Goal: Submit feedback/report problem: Submit feedback/report problem

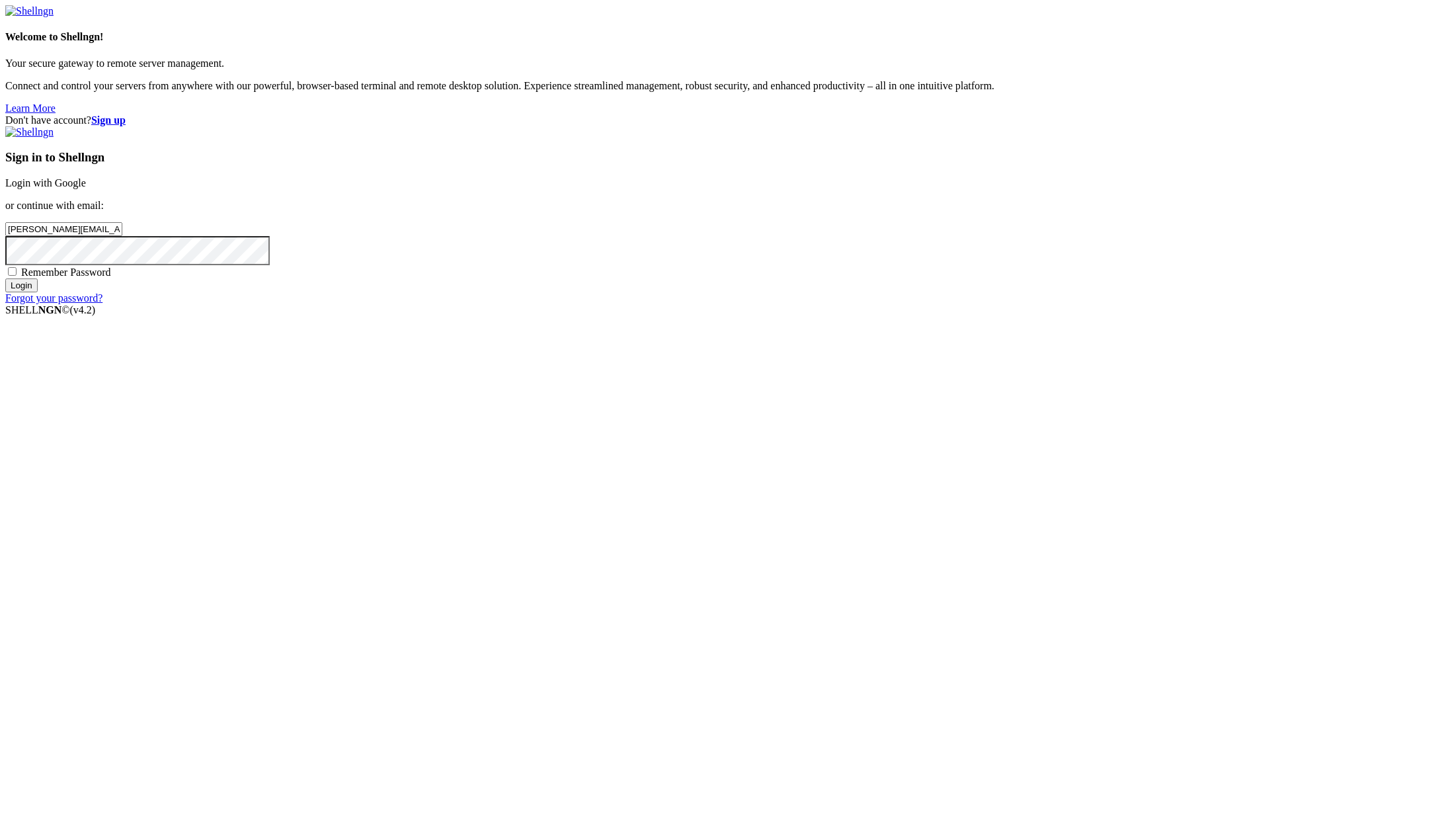
type input "[PERSON_NAME][EMAIL_ADDRESS][PERSON_NAME][DOMAIN_NAME]"
click at [5, 278] on input "Login" at bounding box center [21, 285] width 33 height 14
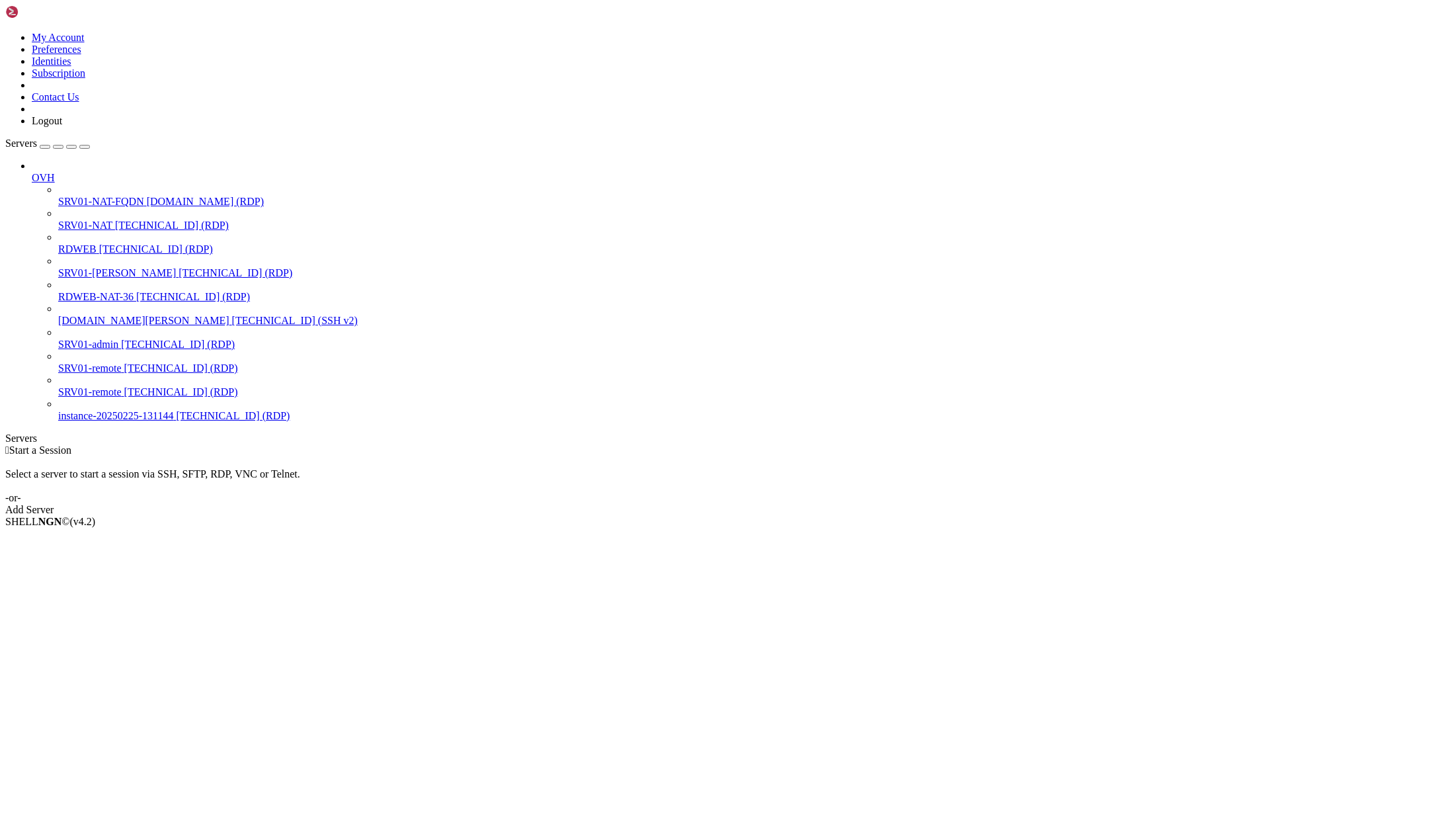
click at [115, 220] on span "[TECHNICAL_ID] (RDP)" at bounding box center [172, 225] width 114 height 11
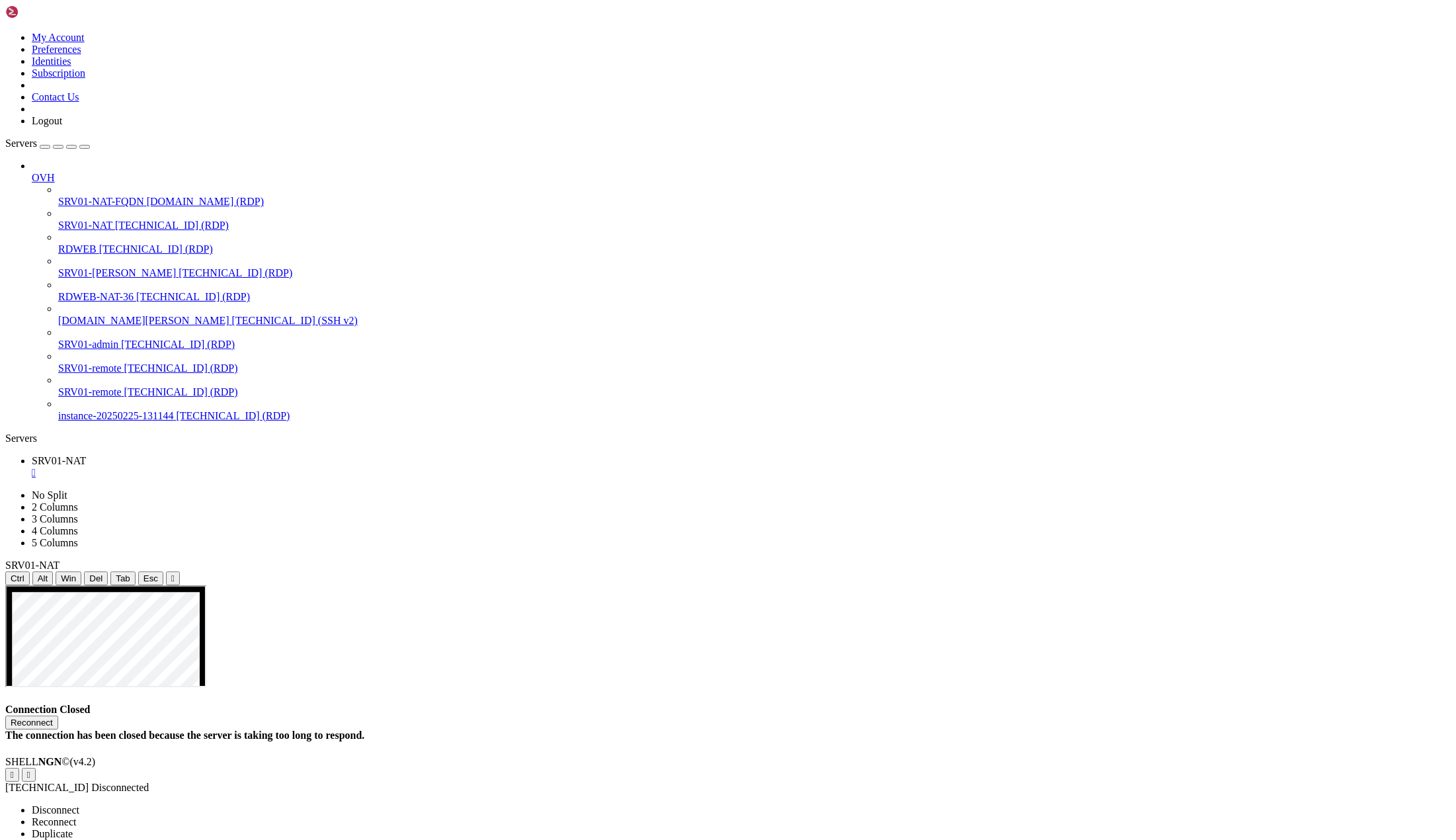
click at [76, 816] on span "Reconnect" at bounding box center [55, 821] width 45 height 11
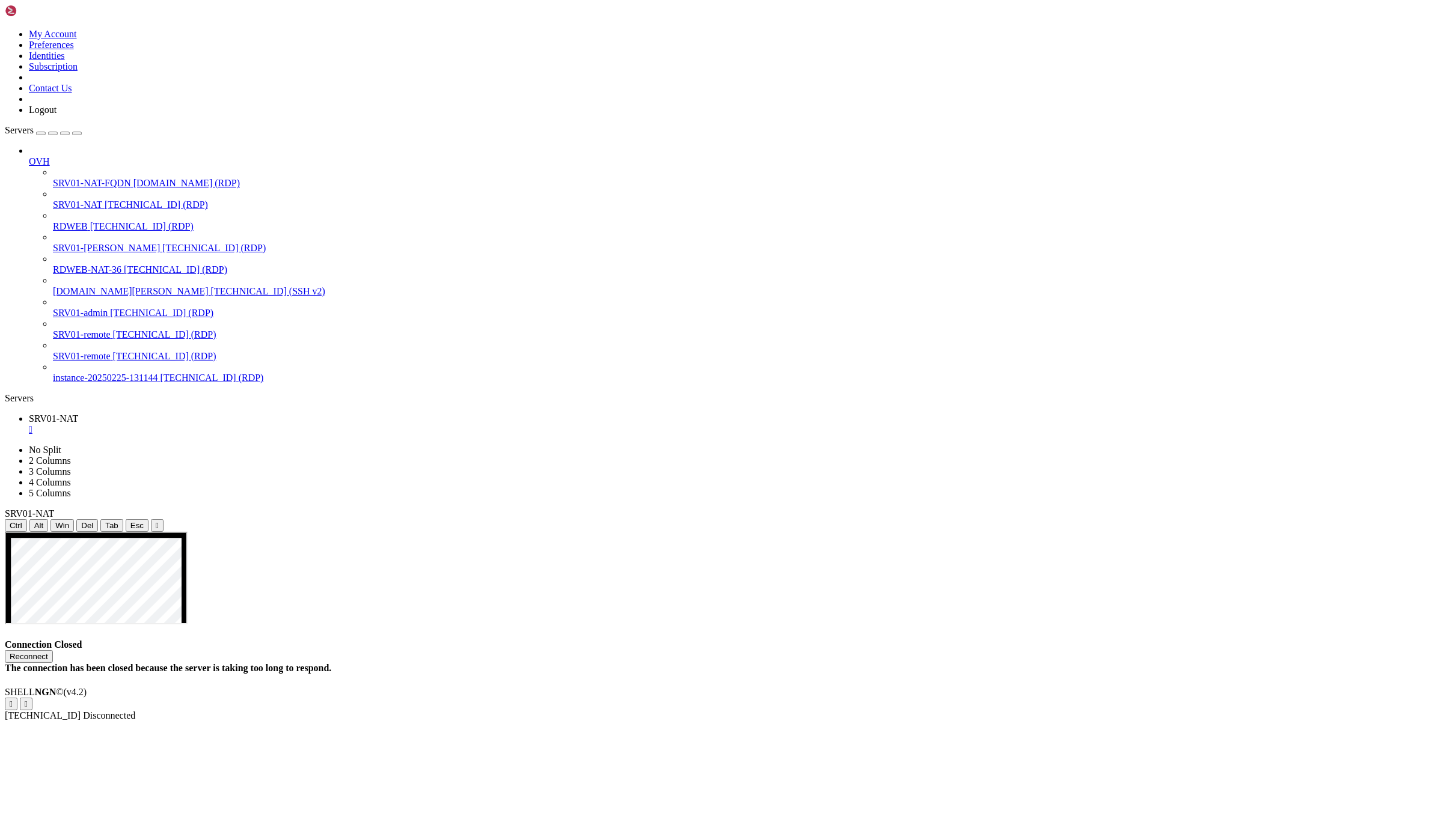
click at [5, 29] on icon at bounding box center [5, 29] width 0 height 0
click at [72, 93] on link "Contact Us" at bounding box center [50, 87] width 43 height 10
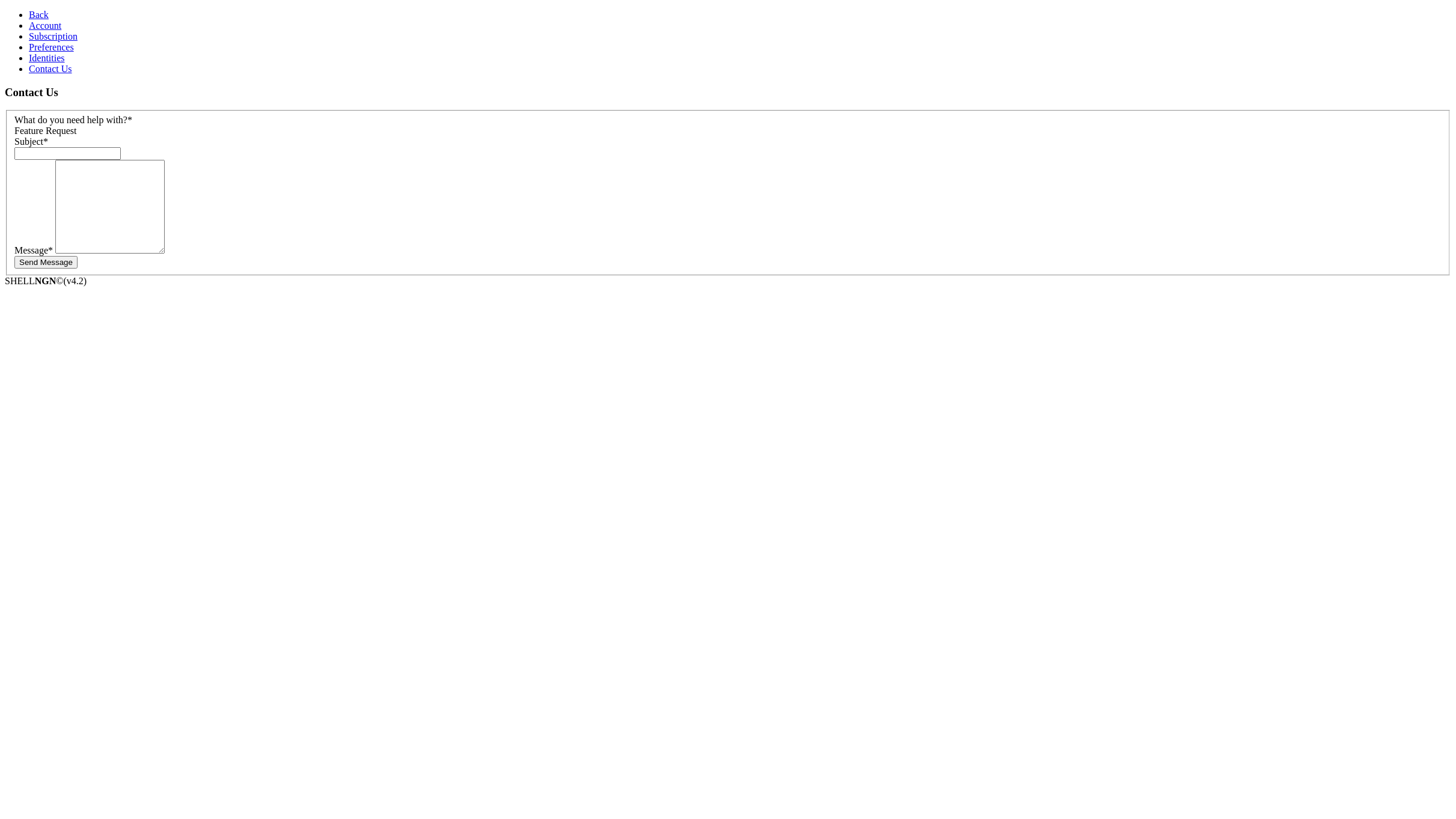
click at [77, 126] on span "Feature Request" at bounding box center [46, 130] width 62 height 10
click at [121, 148] on input "text" at bounding box center [68, 153] width 107 height 13
click at [284, 276] on section "Contact Us What do you need help with? * Other Subject * Message * Send Message" at bounding box center [727, 181] width 1446 height 190
click at [36, 10] on span "Back" at bounding box center [39, 15] width 20 height 10
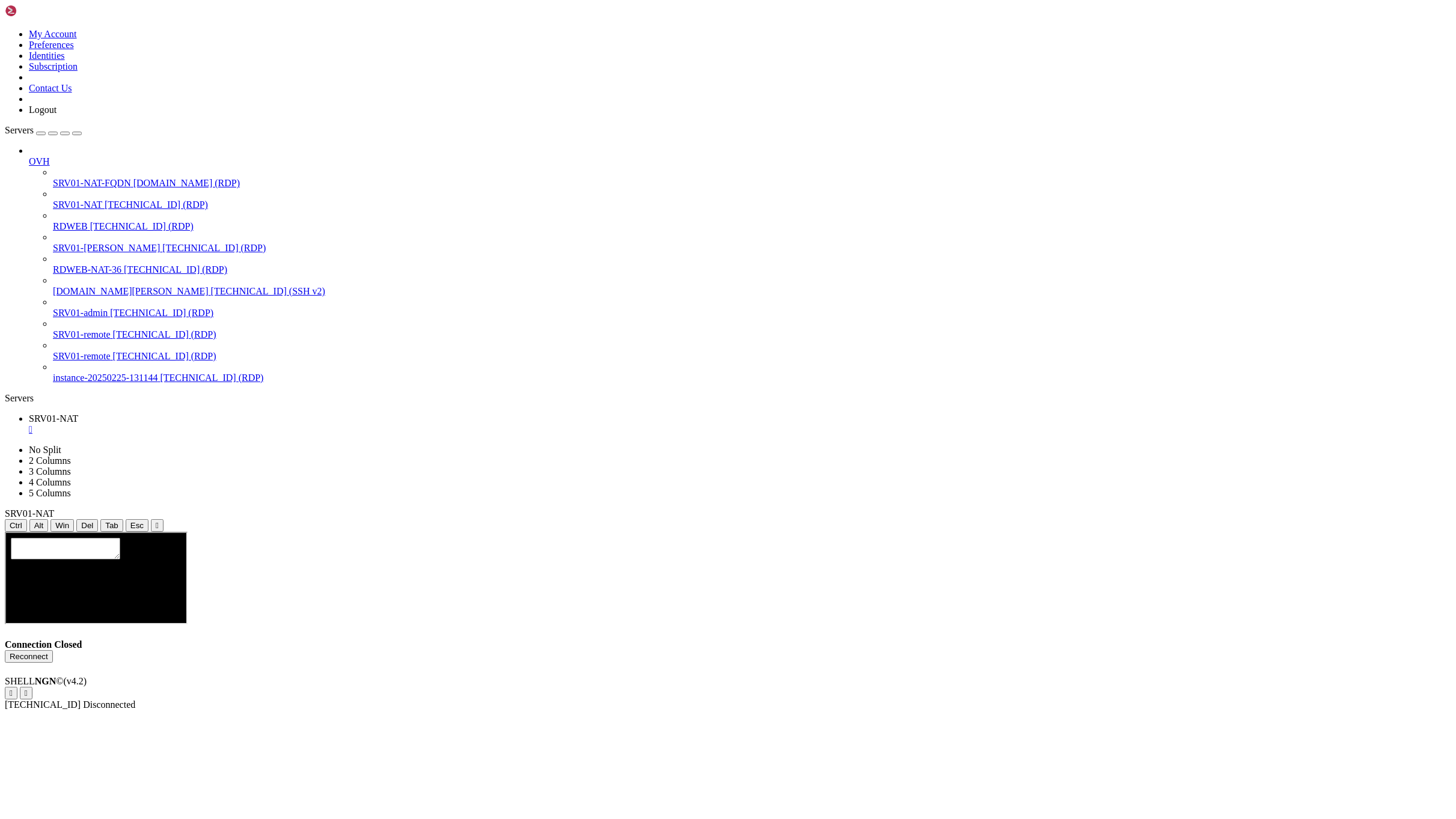
click at [77, 134] on icon "button" at bounding box center [77, 134] width 0 height 0
click at [69, 730] on span "Reconnect" at bounding box center [50, 735] width 41 height 10
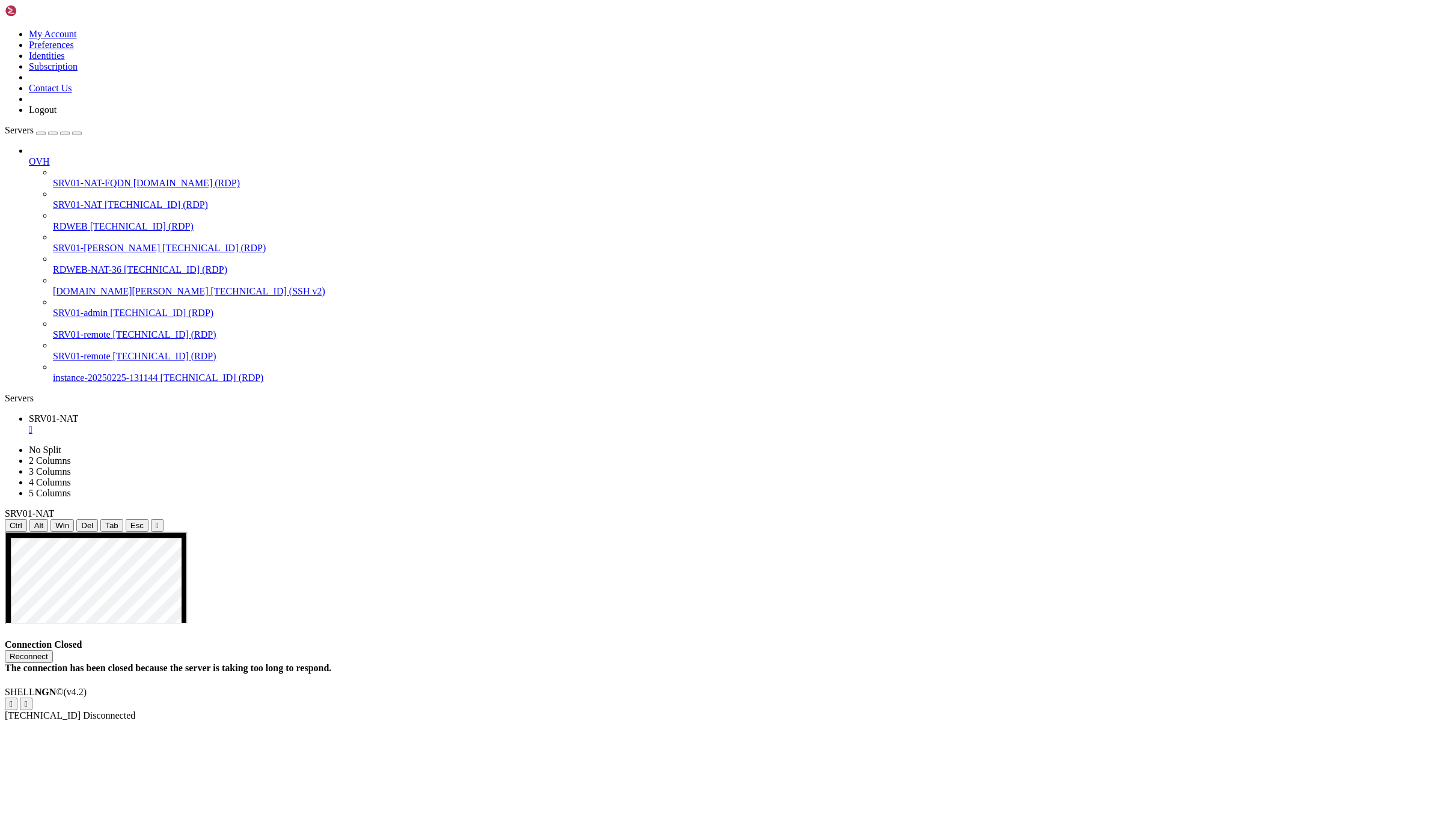
click at [359, 639] on h4 "Connection Closed Reconnect The connection has been closed because the server i…" at bounding box center [727, 656] width 1446 height 34
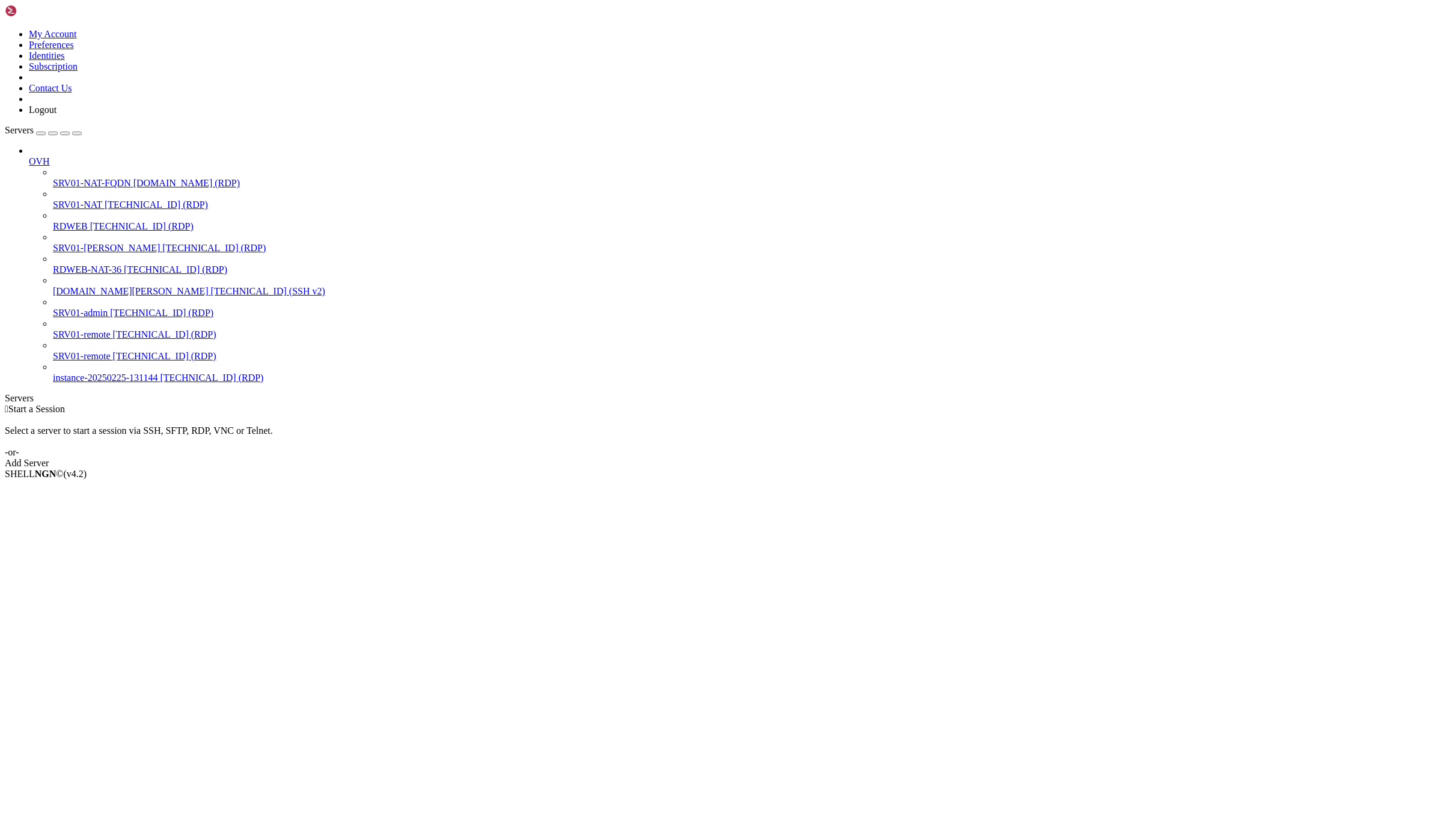
click at [105, 200] on span "[TECHNICAL_ID] (RDP)" at bounding box center [156, 204] width 103 height 10
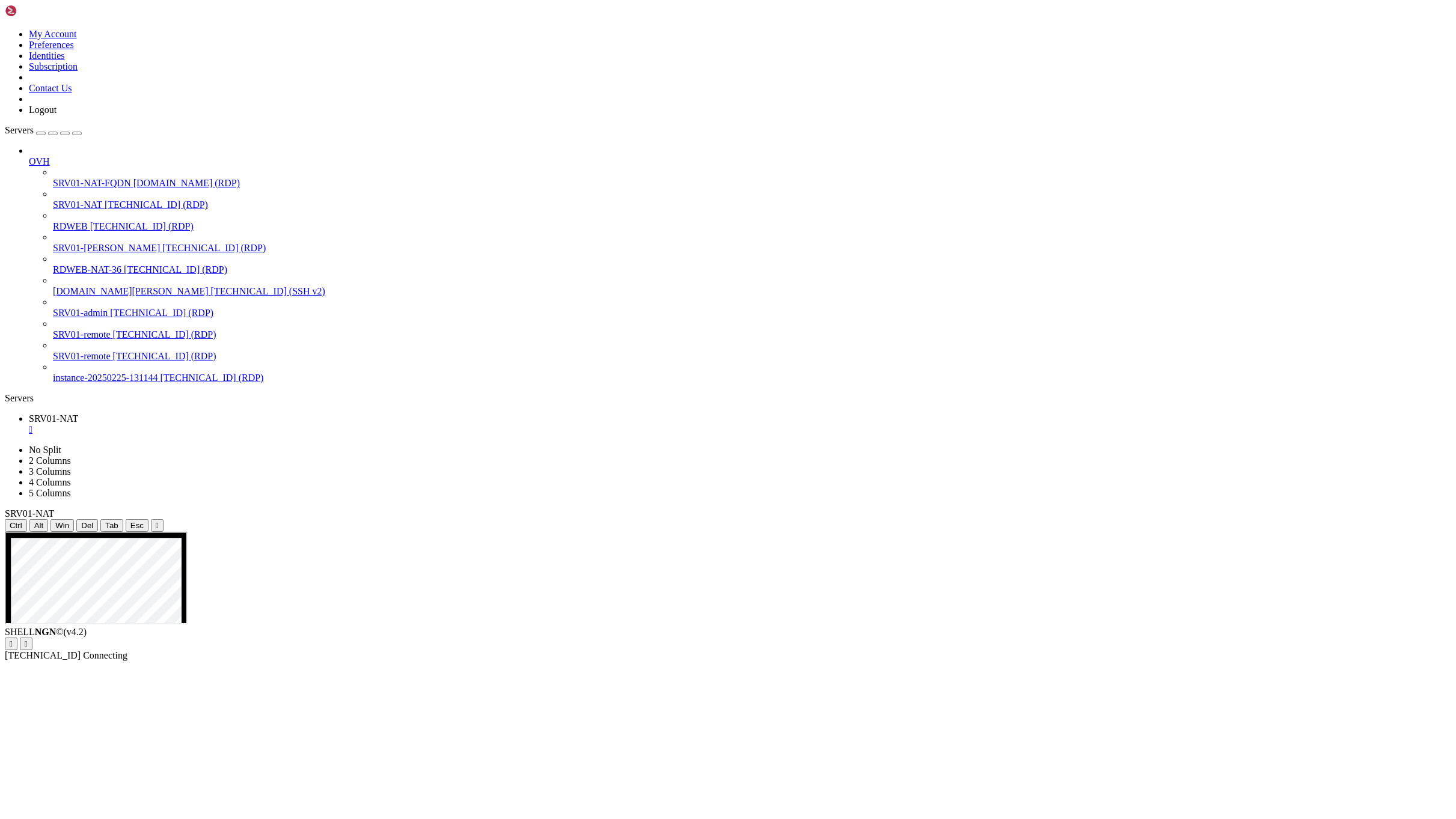
click at [77, 134] on icon "button" at bounding box center [77, 134] width 0 height 0
click at [11, 393] on div "Servers" at bounding box center [727, 398] width 1446 height 11
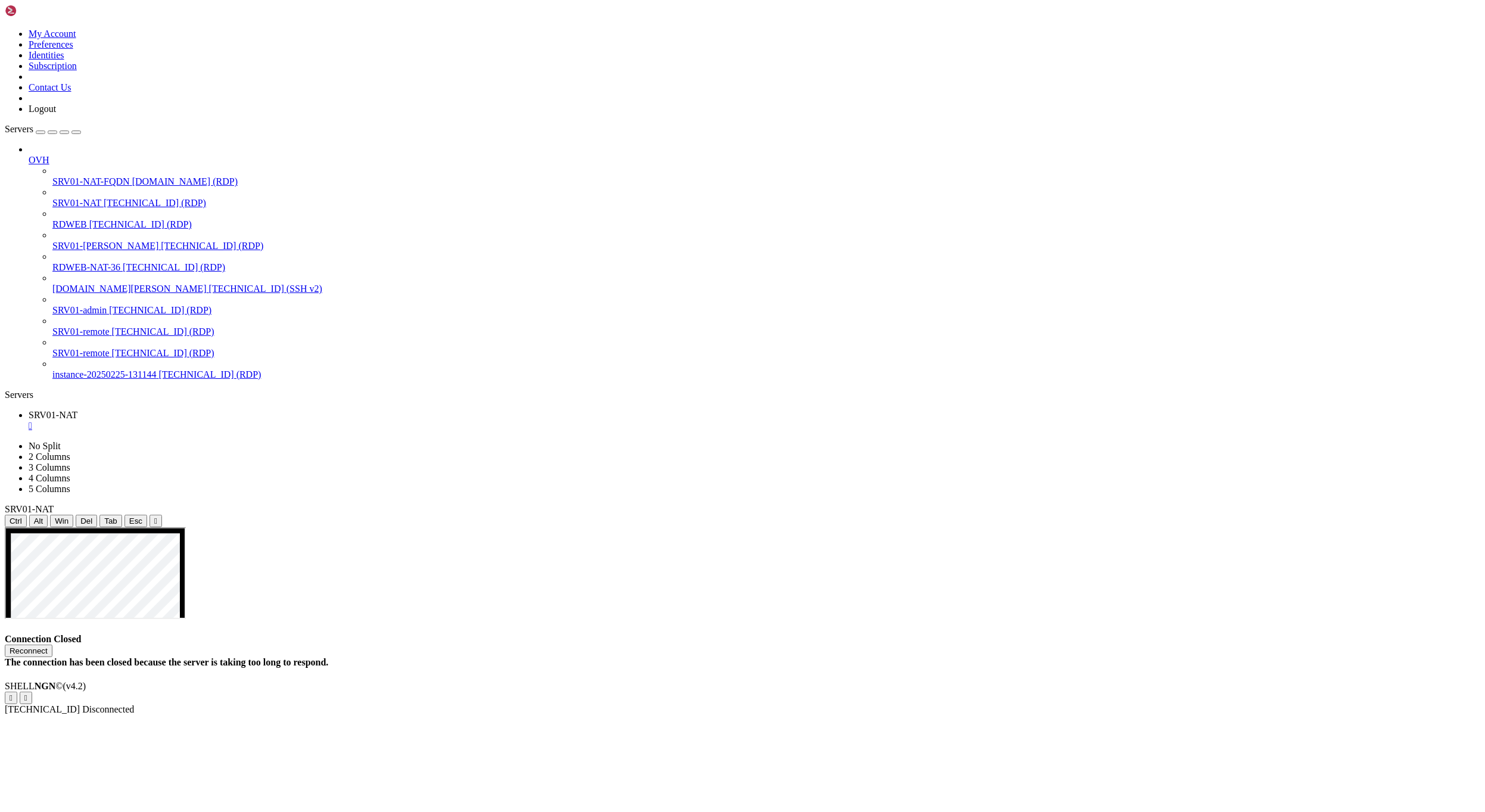
click at [161, 241] on span "[TECHNICAL_ID] (RDP)" at bounding box center [212, 245] width 102 height 10
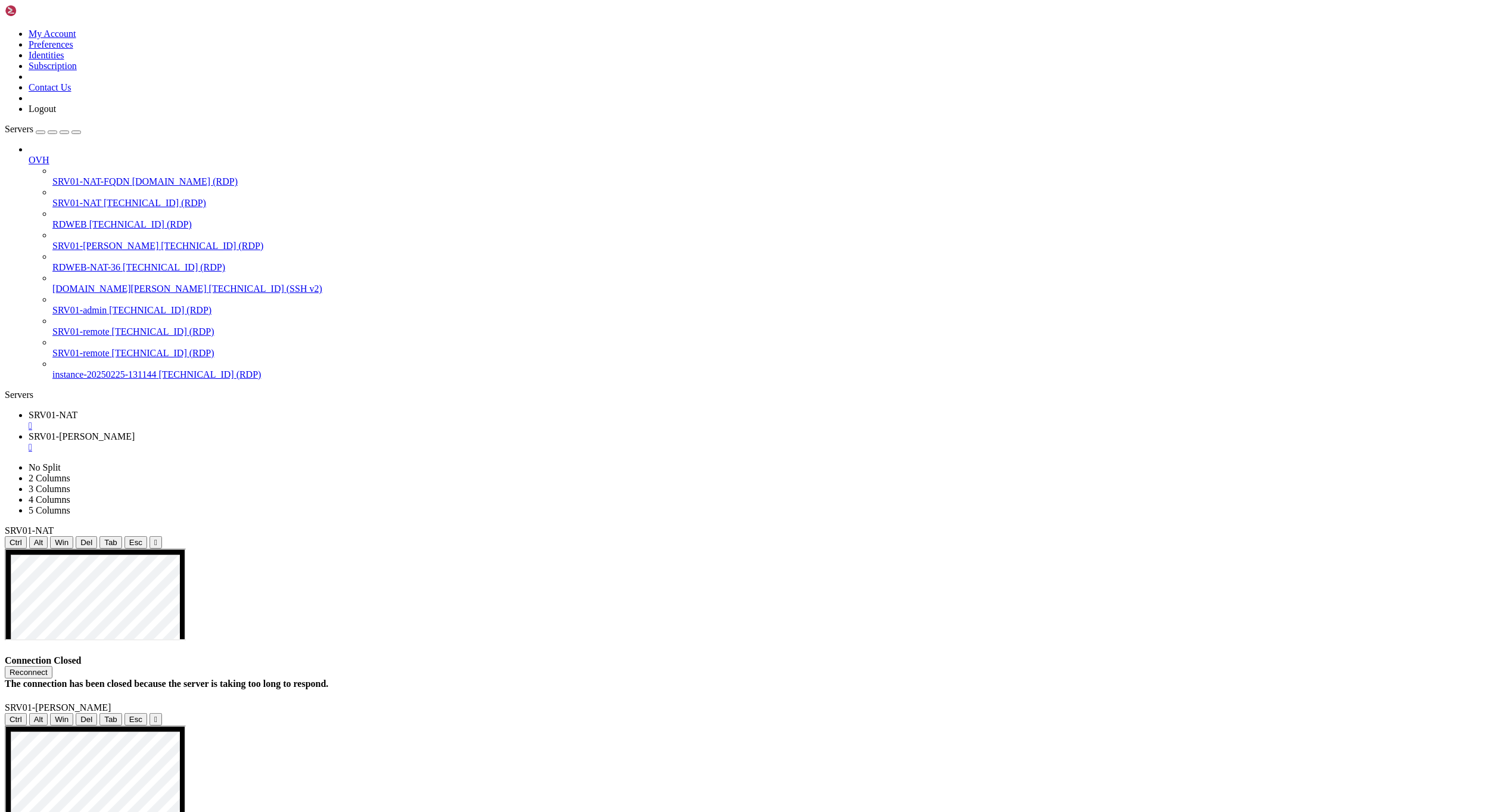
click at [76, 132] on icon "button" at bounding box center [76, 132] width 0 height 0
click at [189, 442] on div "" at bounding box center [755, 447] width 1452 height 10
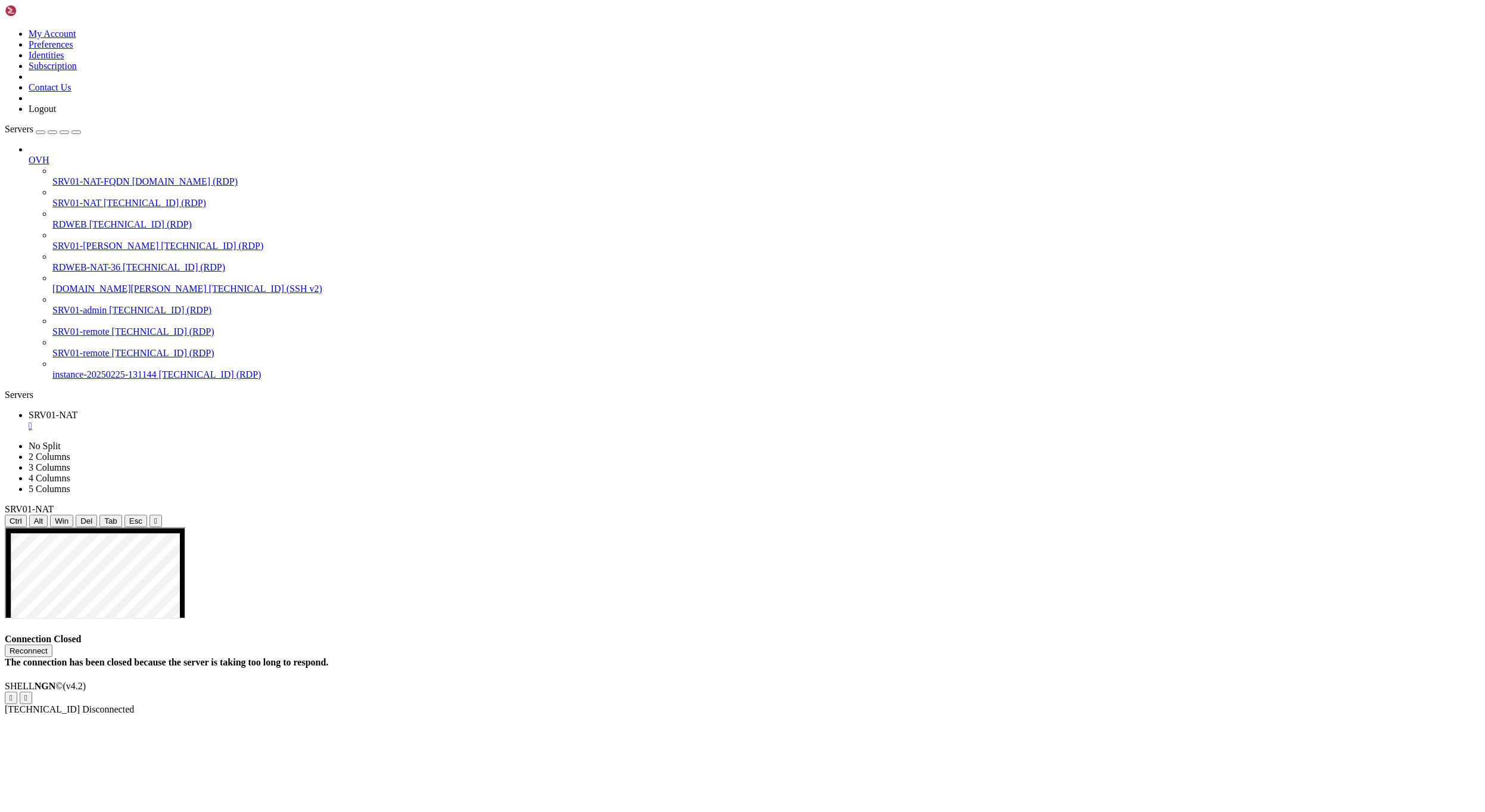
click at [52, 645] on button "Reconnect" at bounding box center [28, 651] width 48 height 12
click at [364, 634] on h4 "Connection Closed Reconnect The connection has been closed because the server i…" at bounding box center [742, 651] width 1476 height 34
drag, startPoint x: 800, startPoint y: 186, endPoint x: 772, endPoint y: 203, distance: 32.8
click at [798, 634] on h4 "Connection Closed Reconnect The connection has been closed because the server i…" at bounding box center [742, 651] width 1476 height 34
click at [52, 645] on button "Reconnect" at bounding box center [28, 651] width 48 height 12
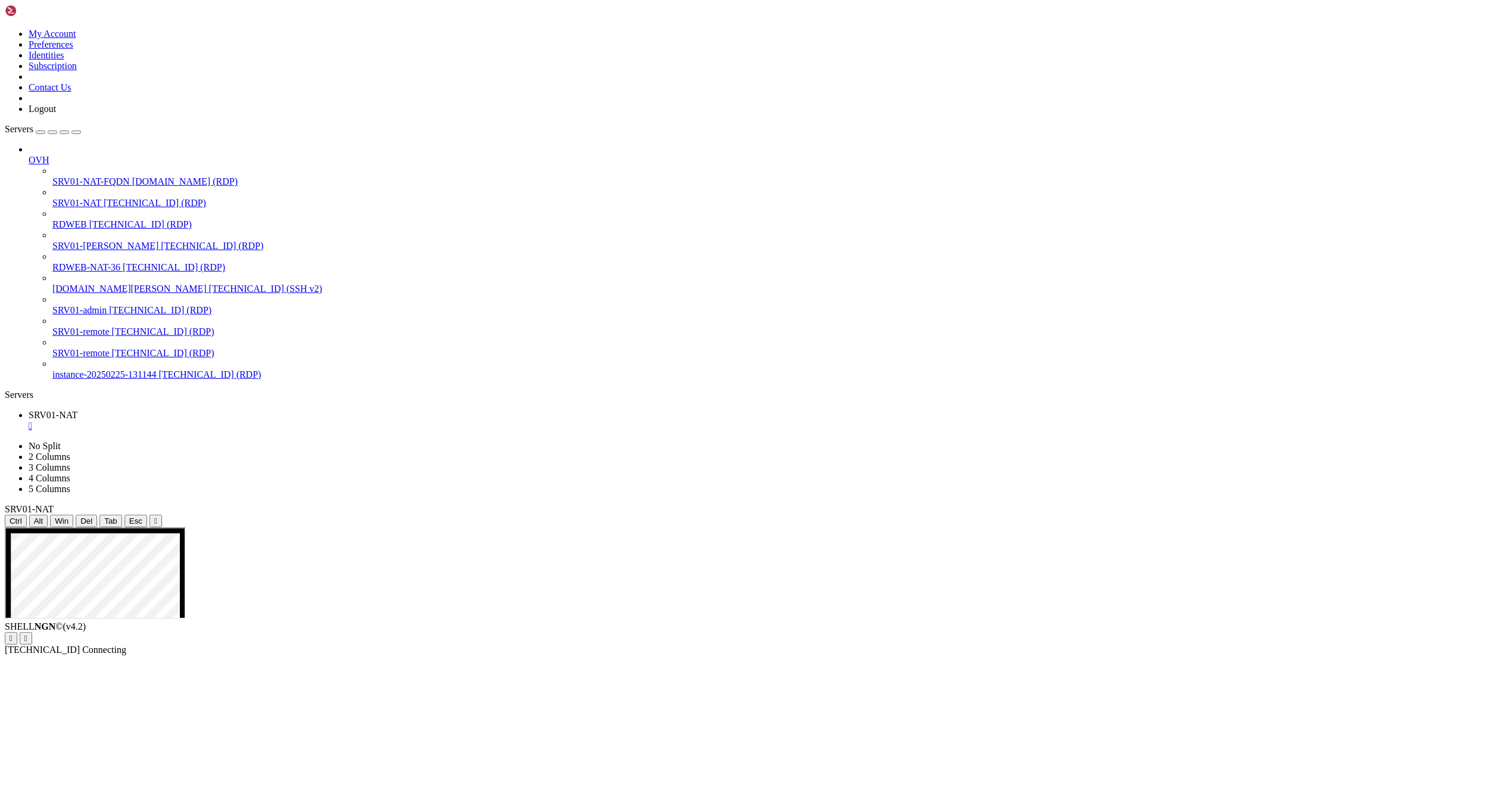
click at [14, 390] on div "Servers" at bounding box center [742, 395] width 1476 height 10
click at [104, 198] on span "[TECHNICAL_ID] (RDP)" at bounding box center [155, 203] width 102 height 10
click at [5, 29] on icon at bounding box center [5, 29] width 0 height 0
click at [64, 60] on link "Identities" at bounding box center [47, 54] width 35 height 10
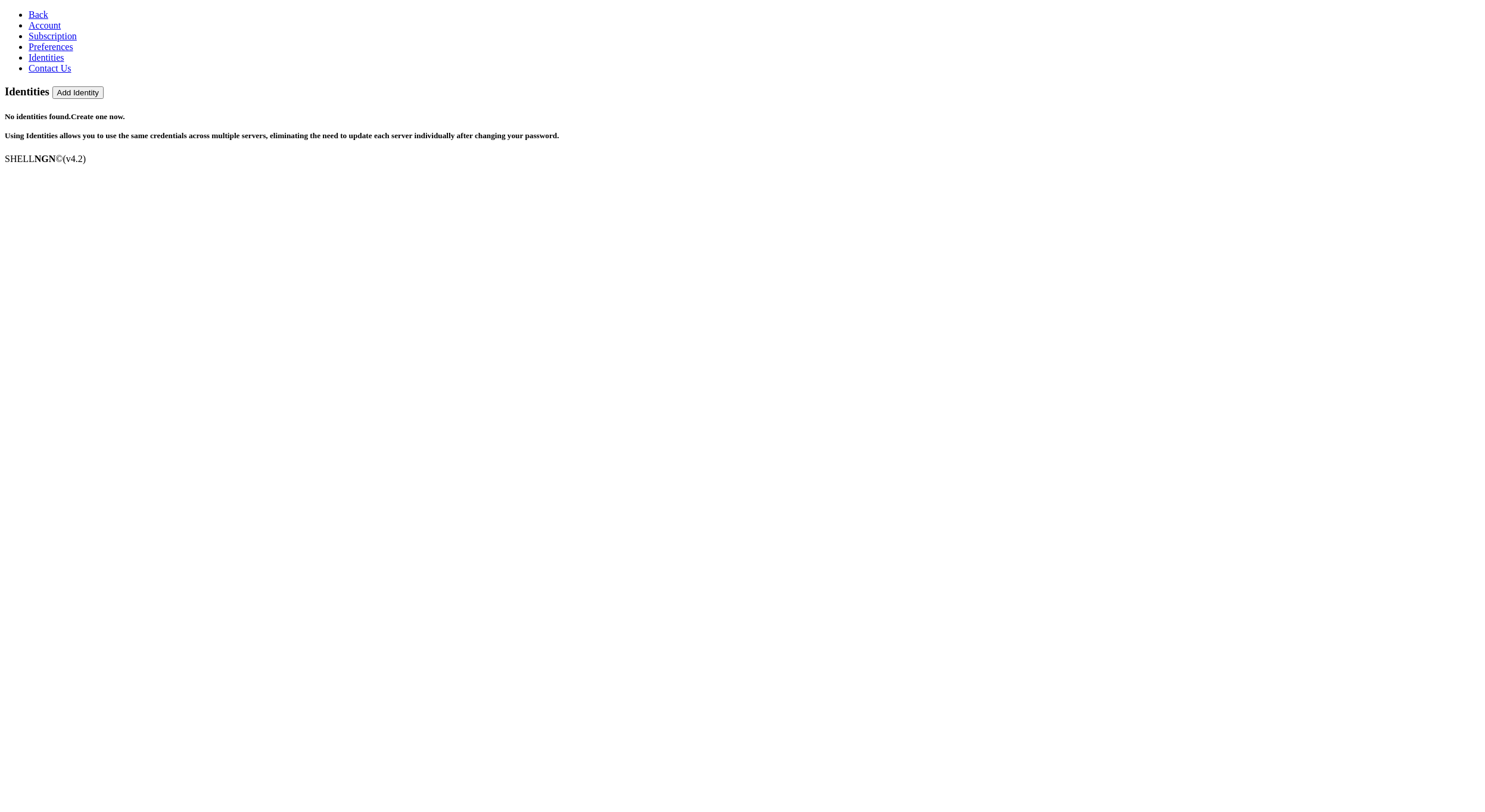
click at [51, 52] on link "Preferences" at bounding box center [51, 47] width 45 height 10
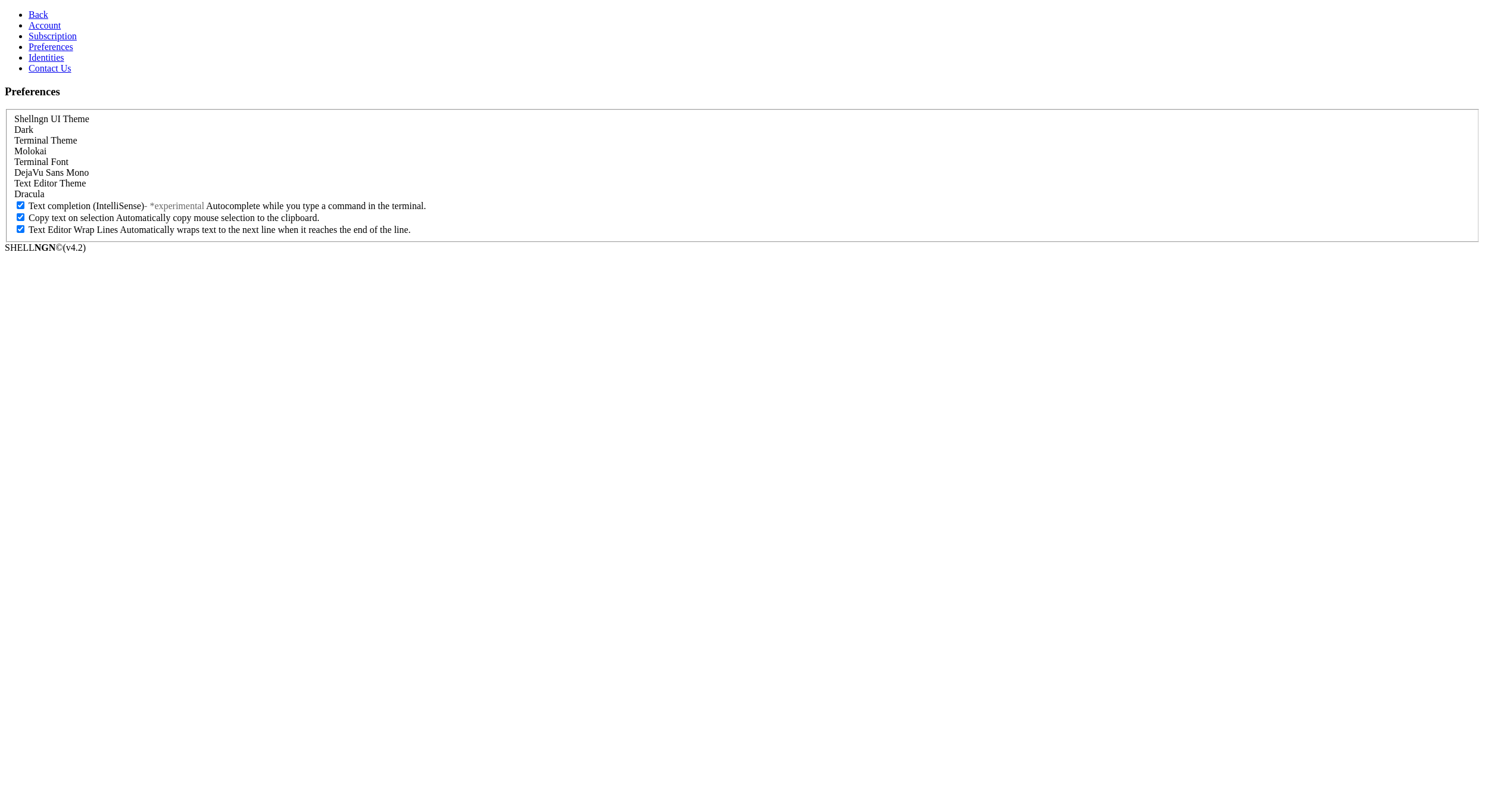
click at [62, 41] on span "Subscription" at bounding box center [53, 35] width 49 height 10
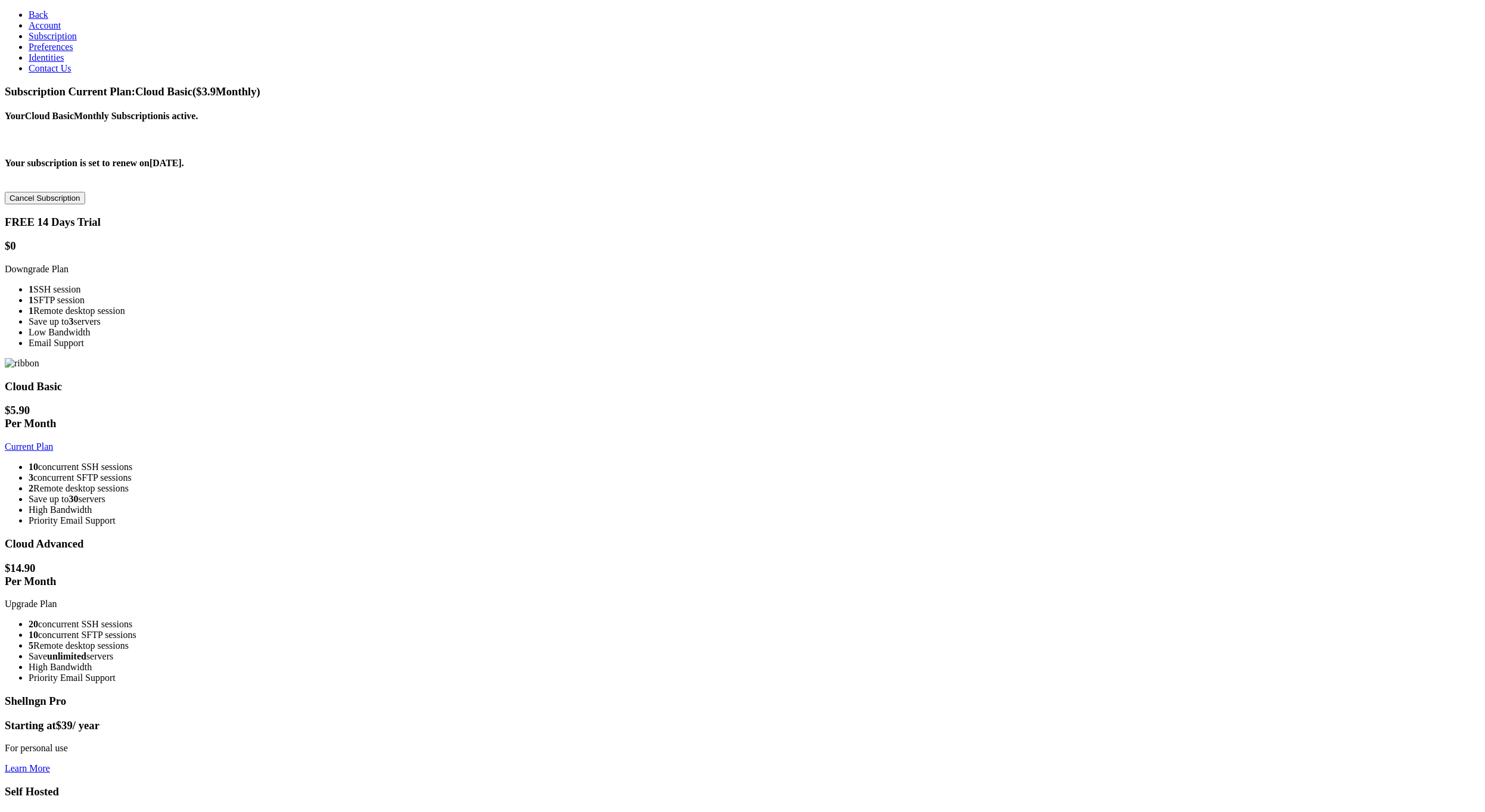
click at [61, 30] on link "Account" at bounding box center [45, 25] width 32 height 10
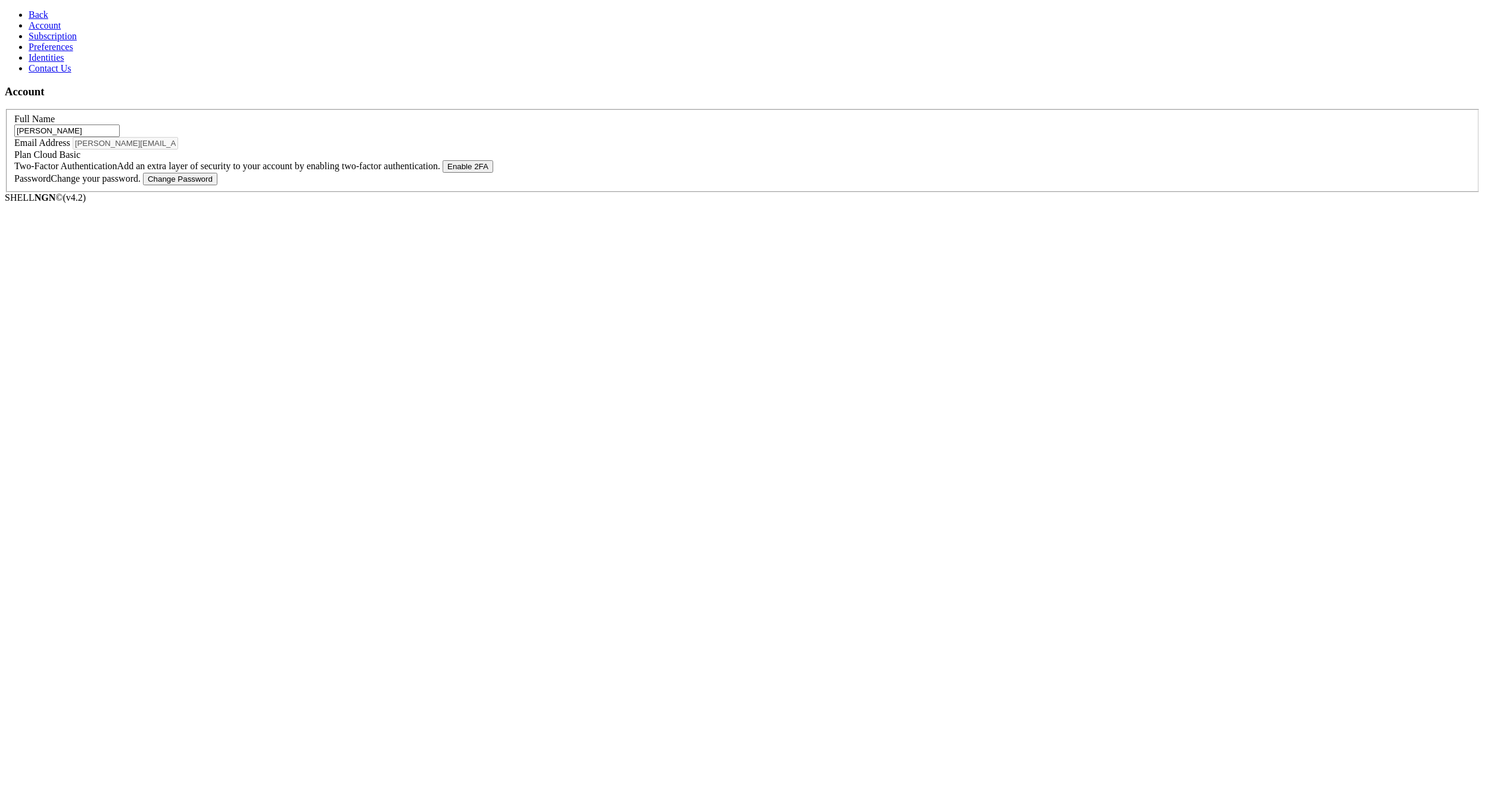
click at [55, 62] on span "Identities" at bounding box center [47, 57] width 35 height 10
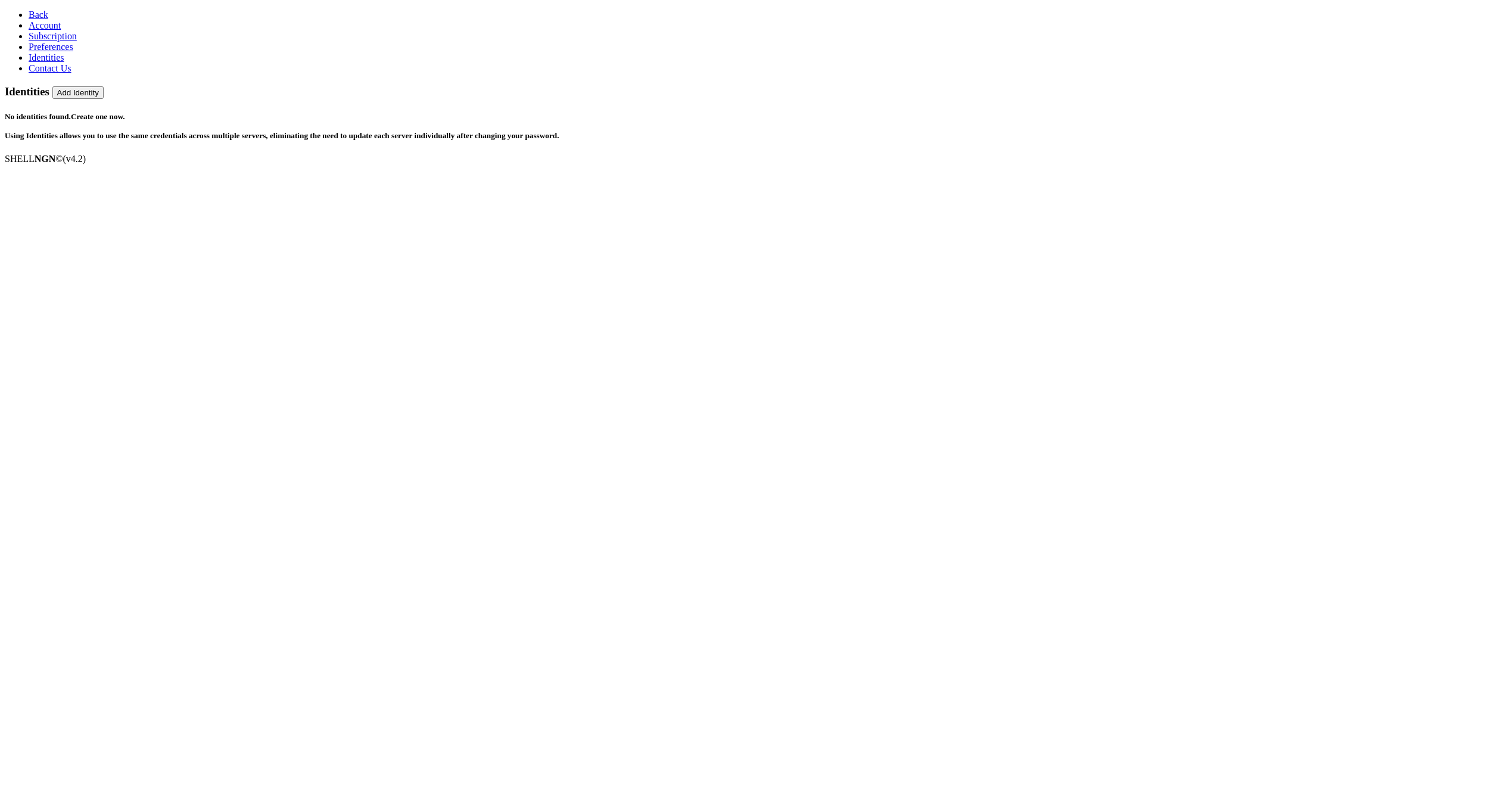
click at [67, 73] on link "Contact Us" at bounding box center [50, 68] width 43 height 10
click at [317, 85] on div "Contact Us" at bounding box center [742, 92] width 1476 height 13
click at [285, 125] on div "Feature Request" at bounding box center [742, 130] width 1457 height 10
click at [120, 146] on input "text" at bounding box center [67, 152] width 106 height 12
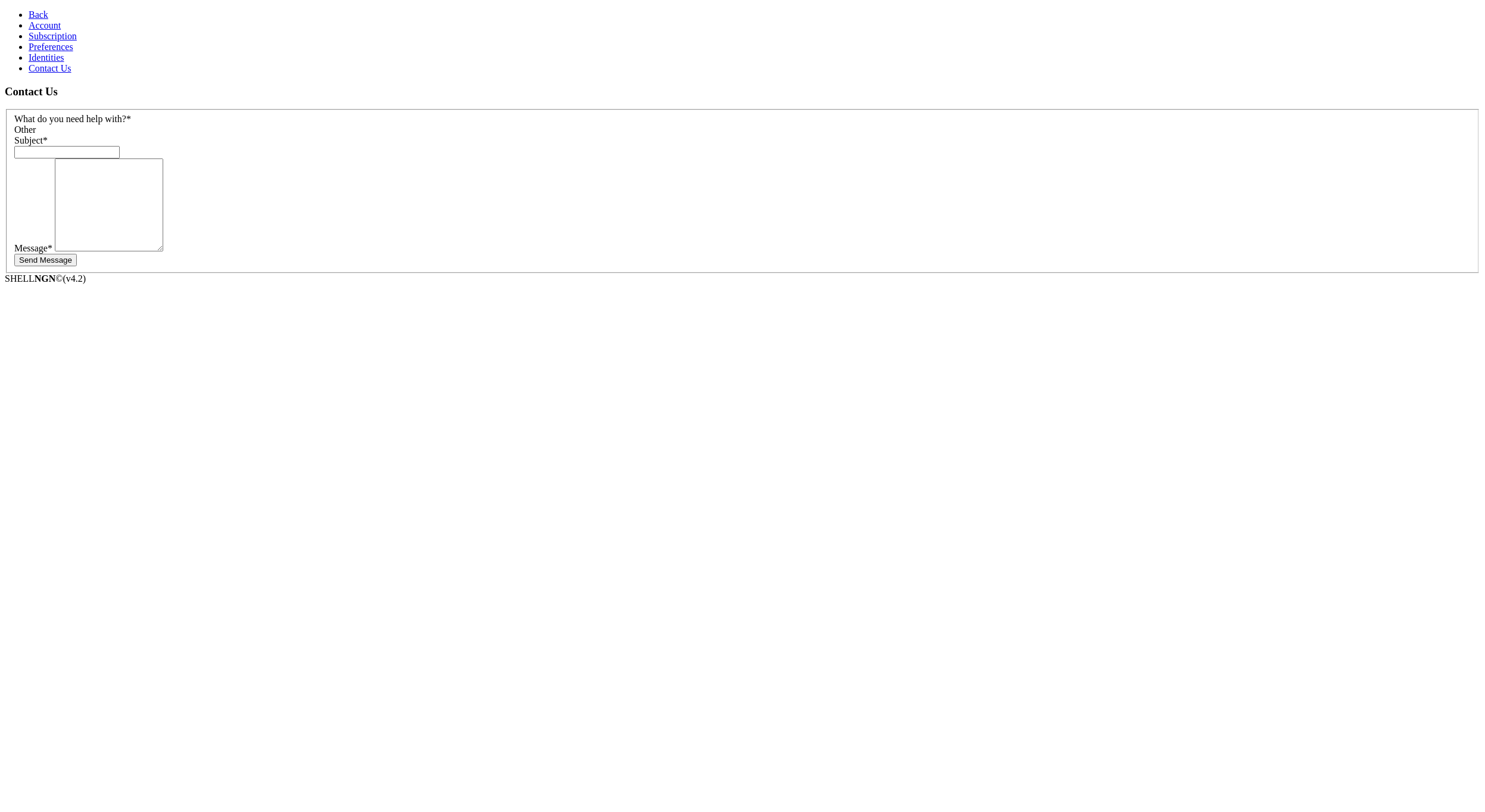
click at [1147, 274] on section "Contact Us What do you need help with? * Other Subject * Message * Send Message" at bounding box center [742, 179] width 1476 height 188
click at [120, 146] on input "text" at bounding box center [67, 152] width 106 height 12
drag, startPoint x: 171, startPoint y: 129, endPoint x: 222, endPoint y: 133, distance: 51.2
click at [120, 146] on input "text" at bounding box center [67, 152] width 106 height 12
type input "S"
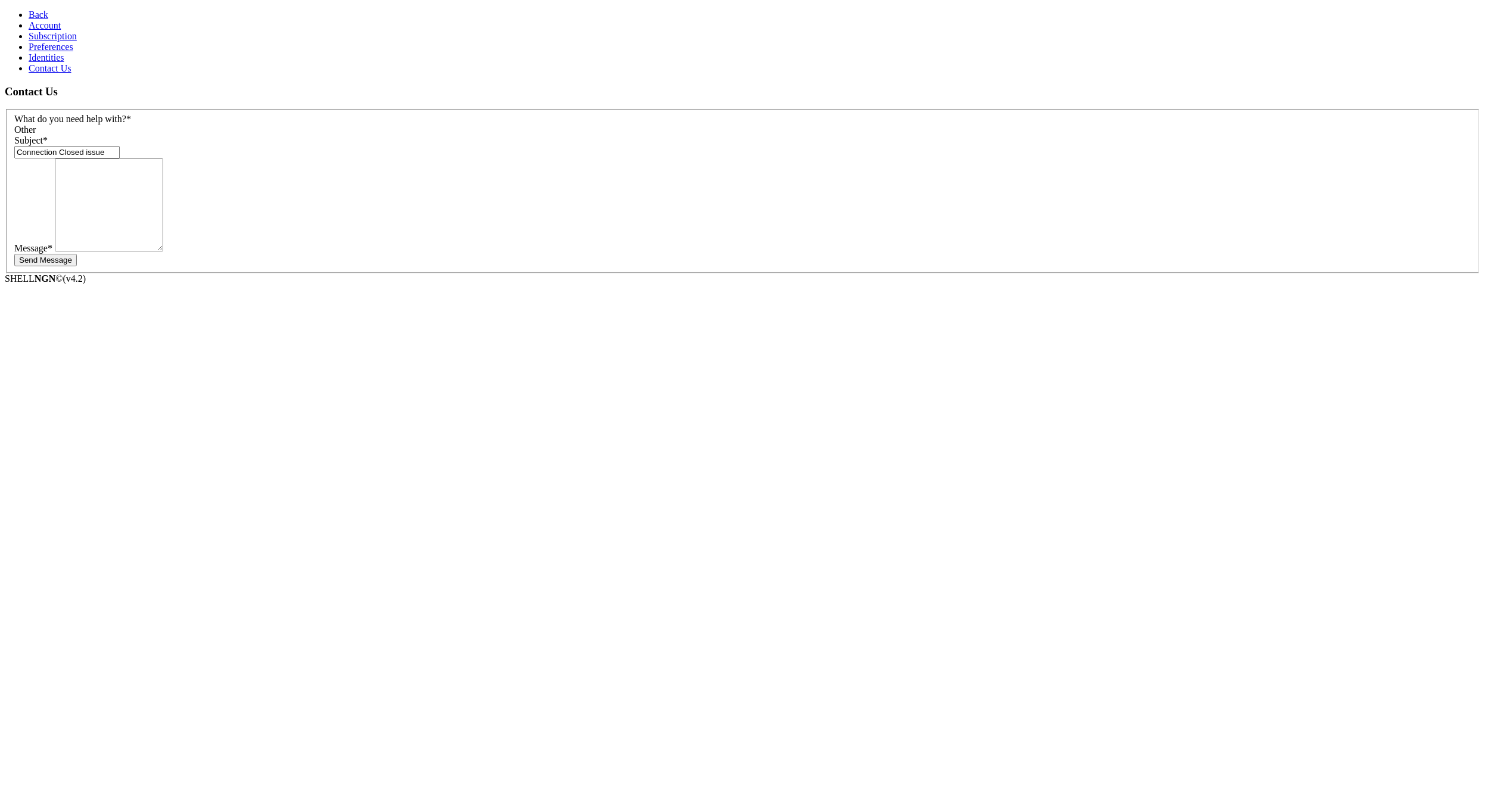
type input "Connection Closed issue"
click at [163, 185] on textarea "Hello, I''ve been facing issue since last week which is about ' The Connection …" at bounding box center [109, 205] width 108 height 93
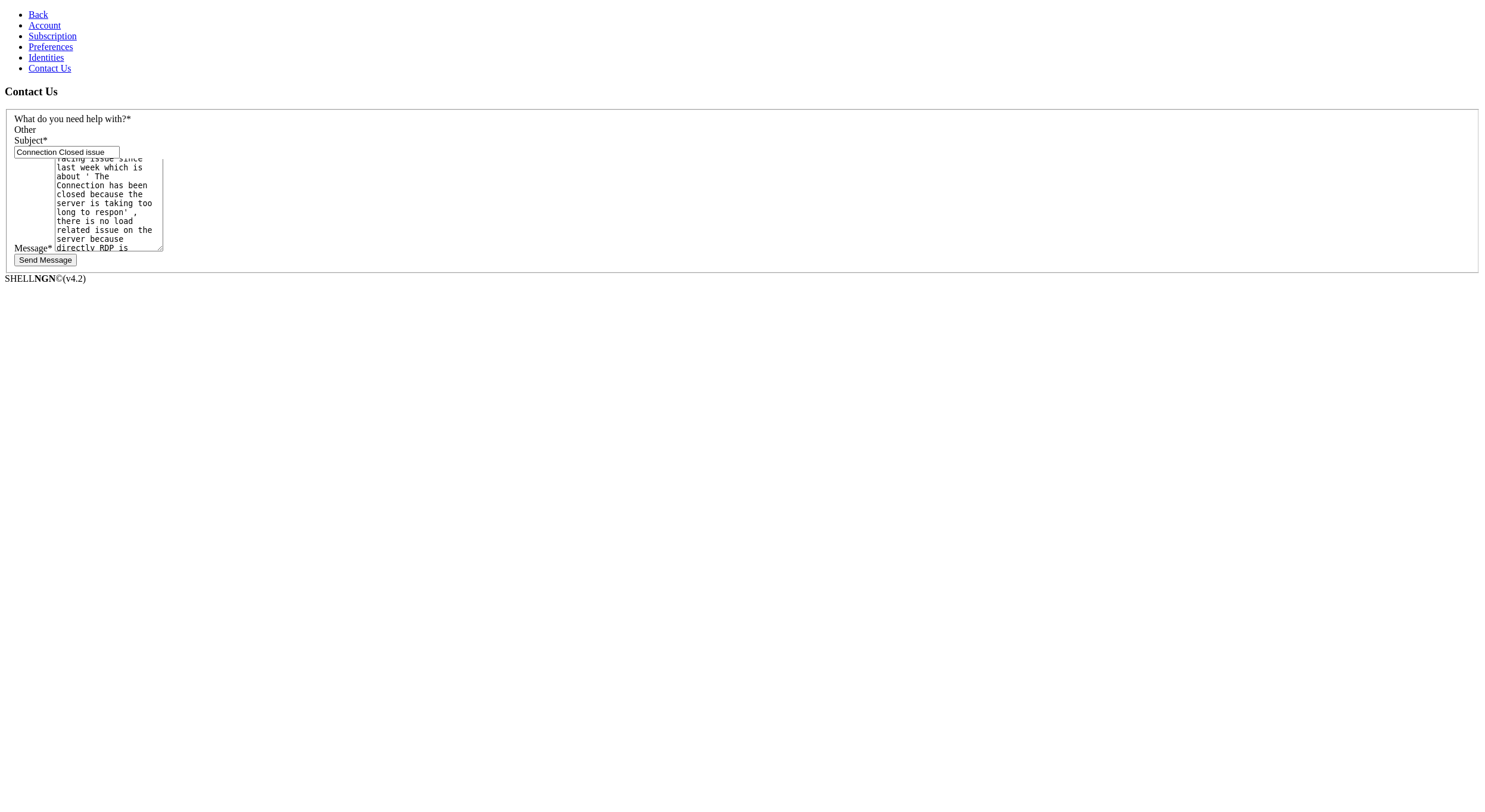
click at [163, 187] on textarea "Hello, I''ve been facing issue since last week which is about ' The Connection …" at bounding box center [109, 205] width 108 height 93
click at [163, 192] on textarea "Hello, I''ve been facing issue since last week which is about ' The Connection …" at bounding box center [109, 205] width 108 height 93
click at [163, 193] on textarea "Hello, I''ve been facing issue since last week which is about ' The Connection …" at bounding box center [109, 205] width 108 height 93
type textarea "Hello, I''ve been facing issue since last week which is about ' The Connection …"
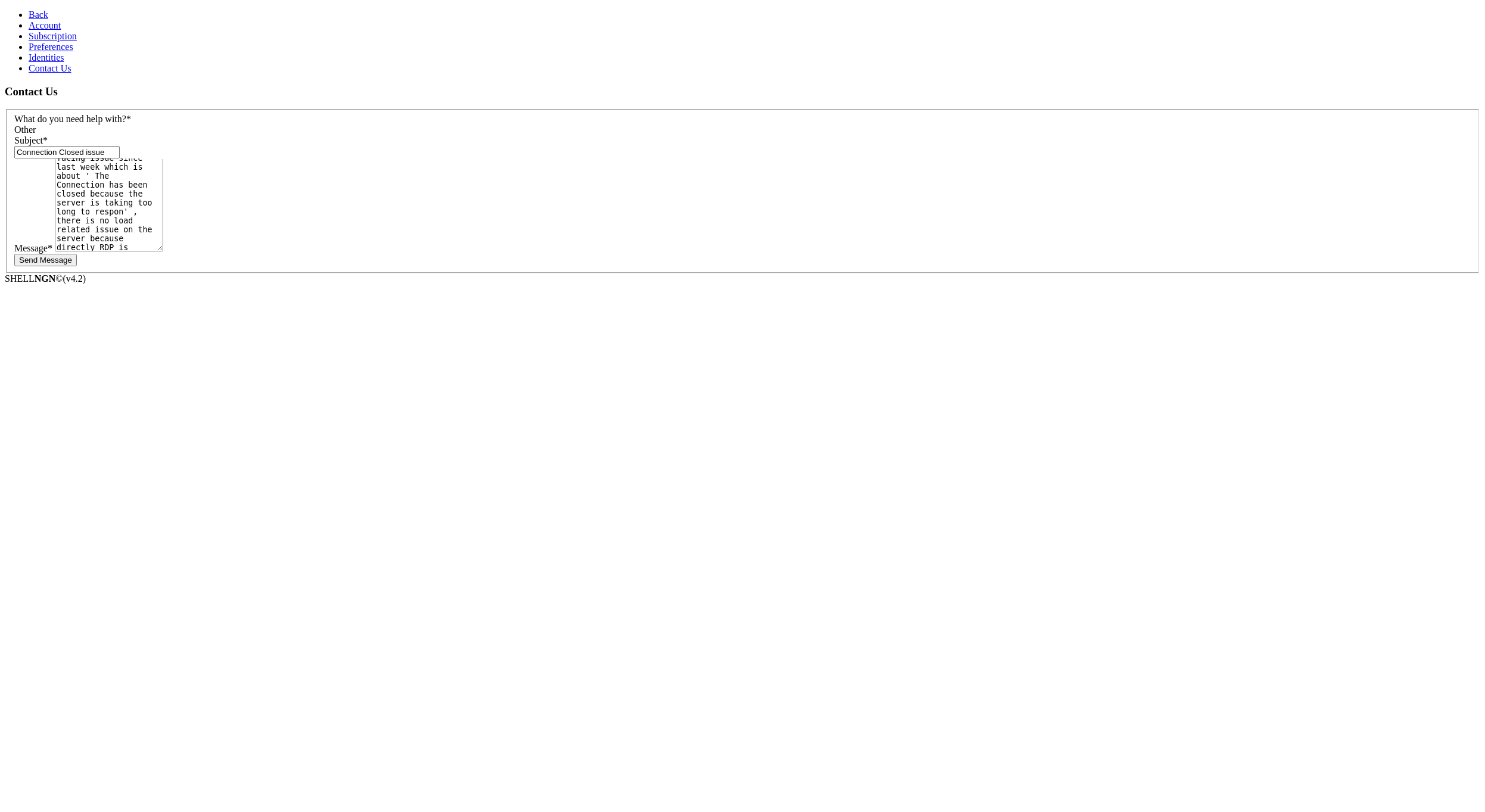
click at [77, 254] on button "Send Message" at bounding box center [45, 260] width 62 height 12
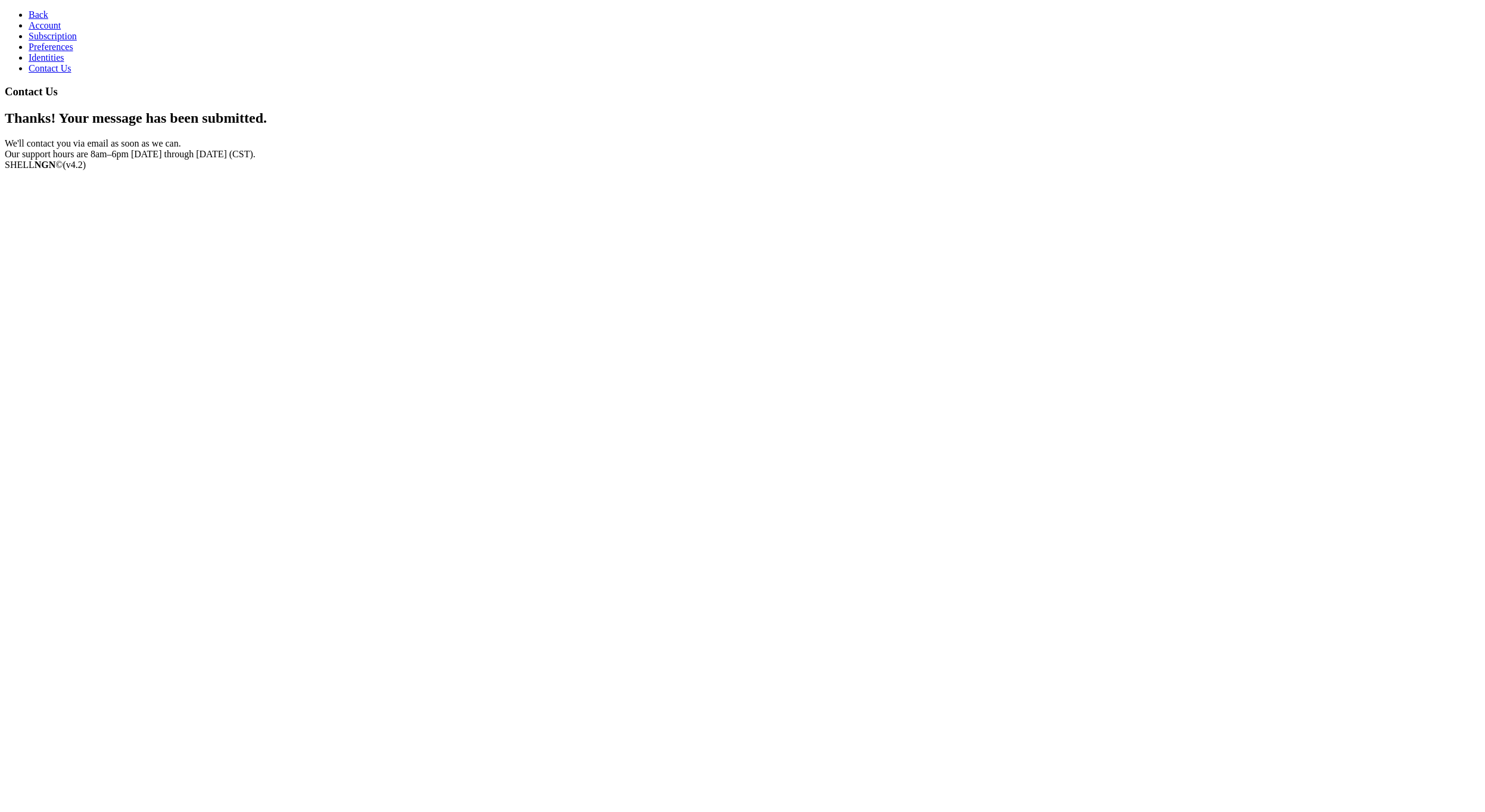
drag, startPoint x: 846, startPoint y: 96, endPoint x: 1007, endPoint y: 185, distance: 184.0
click at [1007, 159] on section "Contact Us Thanks! Your message has been submitted. We'll contact you via email…" at bounding box center [742, 123] width 1476 height 75
click at [731, 119] on div "Thanks! Your message has been submitted. We'll contact you via email as soon as…" at bounding box center [742, 134] width 1476 height 49
click at [32, 10] on span "Back" at bounding box center [39, 14] width 20 height 10
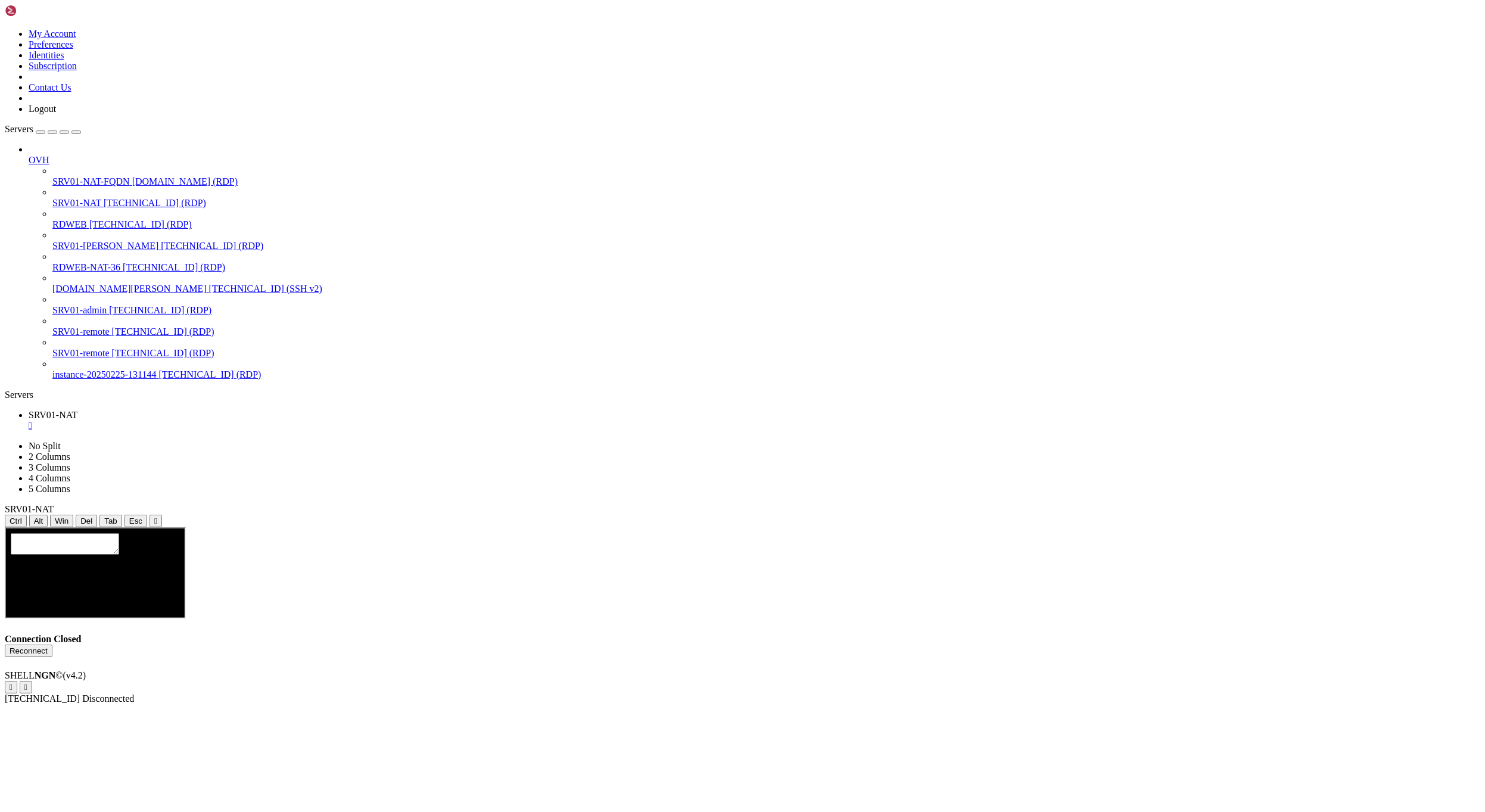
click at [52, 645] on button "Reconnect" at bounding box center [28, 651] width 48 height 12
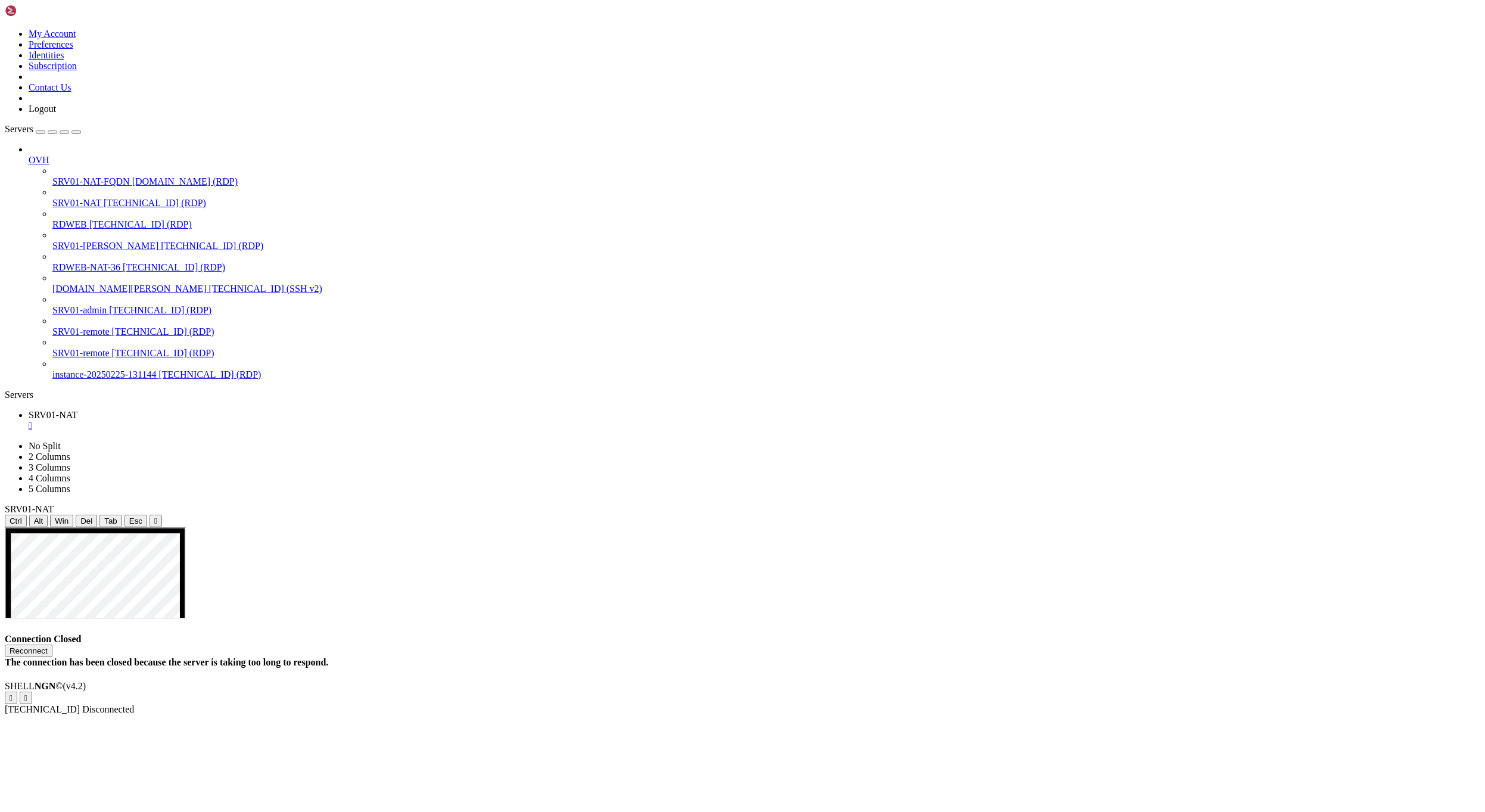
click at [55, 198] on span "SRV01-NAT" at bounding box center [77, 203] width 49 height 10
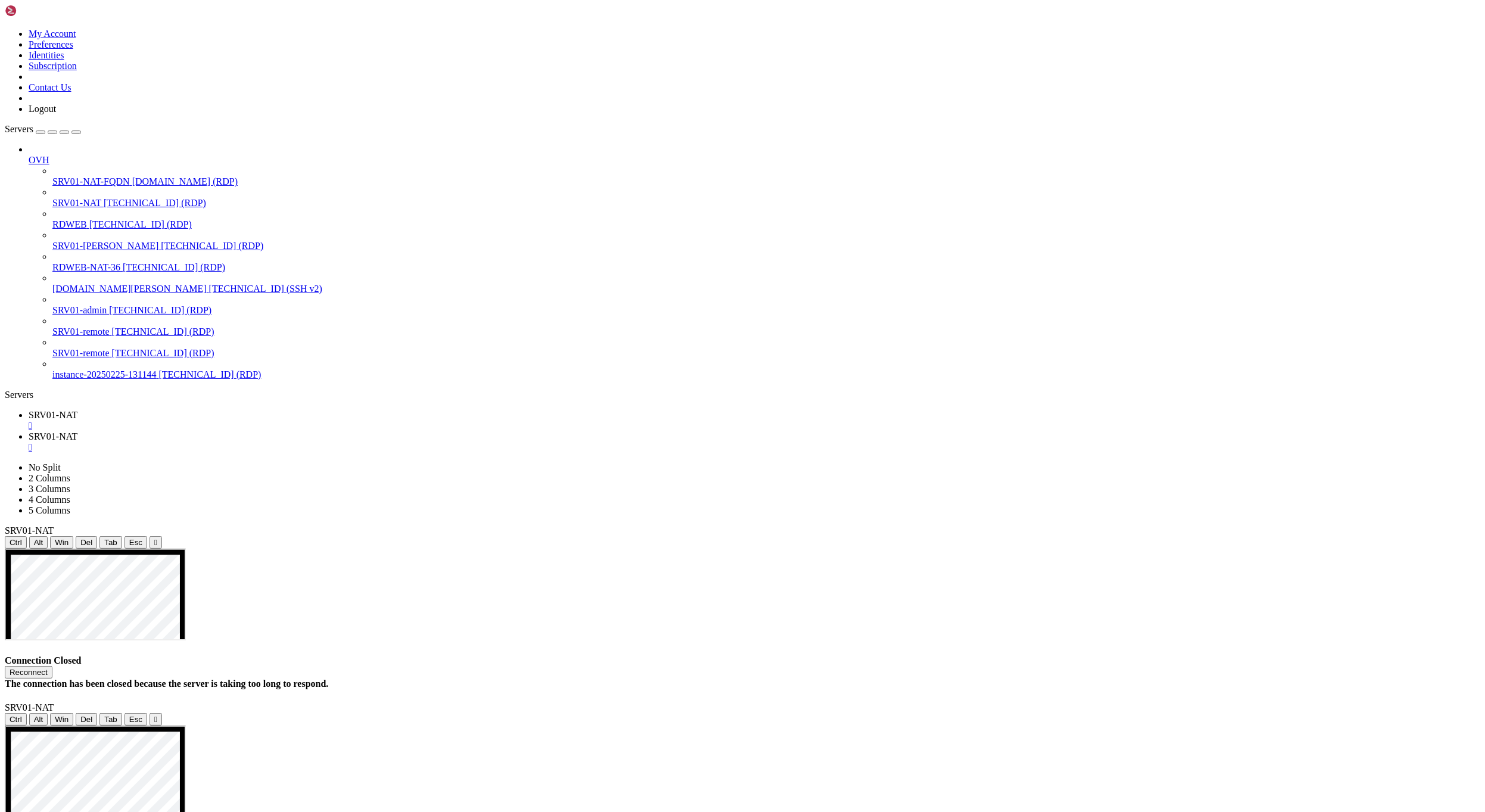
click at [77, 410] on span "SRV01-NAT" at bounding box center [53, 415] width 49 height 10
click at [228, 410] on link "SRV01-NAT " at bounding box center [755, 420] width 1452 height 22
click at [221, 420] on div "" at bounding box center [755, 426] width 1452 height 10
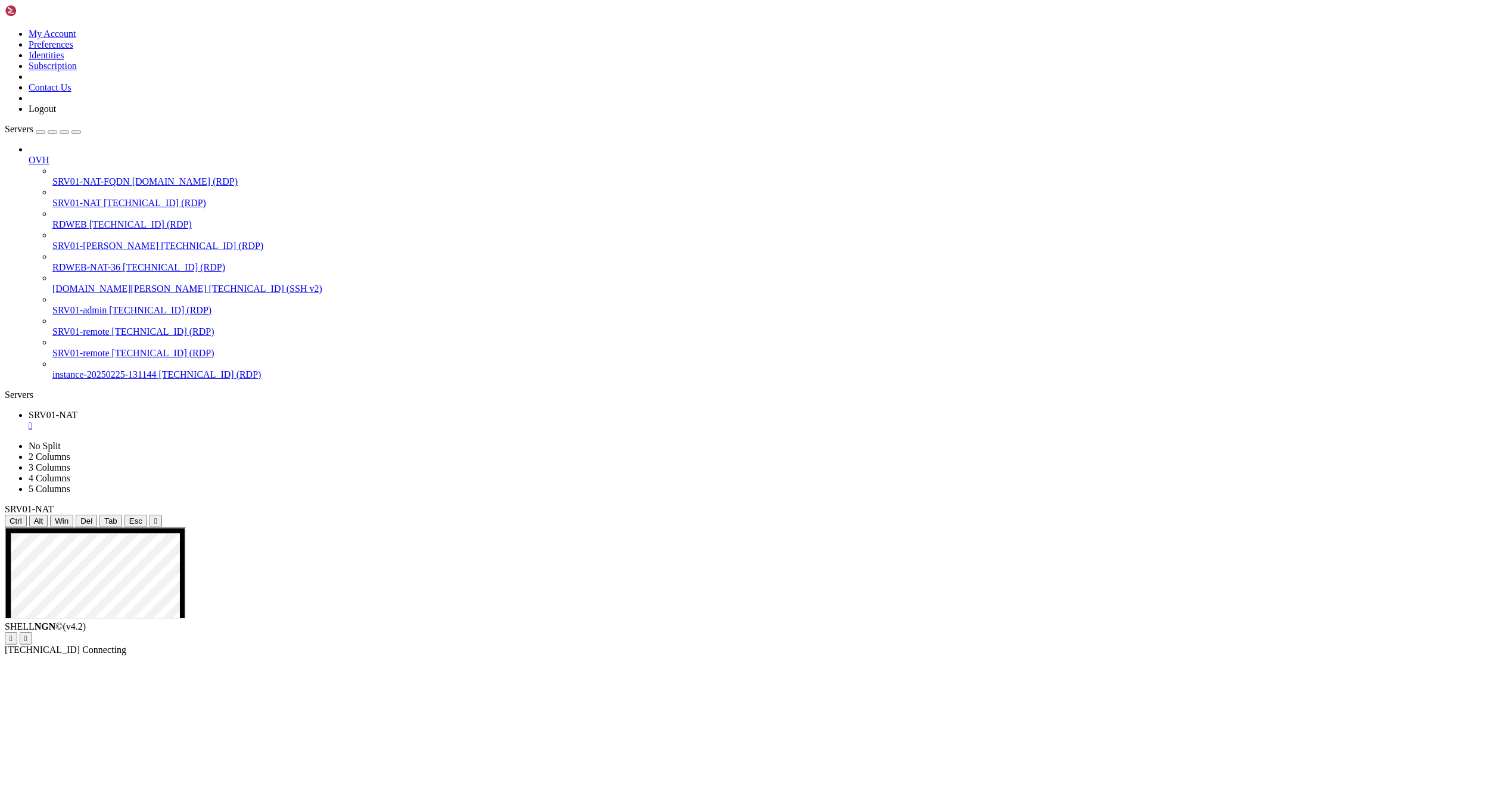
click at [76, 132] on icon "button" at bounding box center [76, 132] width 0 height 0
click at [298, 634] on div "Connection Closed Reconnect The connection has been closed because the server i…" at bounding box center [742, 651] width 1476 height 34
click at [667, 634] on h4 "Connection Closed Reconnect The connection has been closed because the server i…" at bounding box center [742, 651] width 1476 height 34
click at [87, 420] on div "" at bounding box center [755, 426] width 1452 height 10
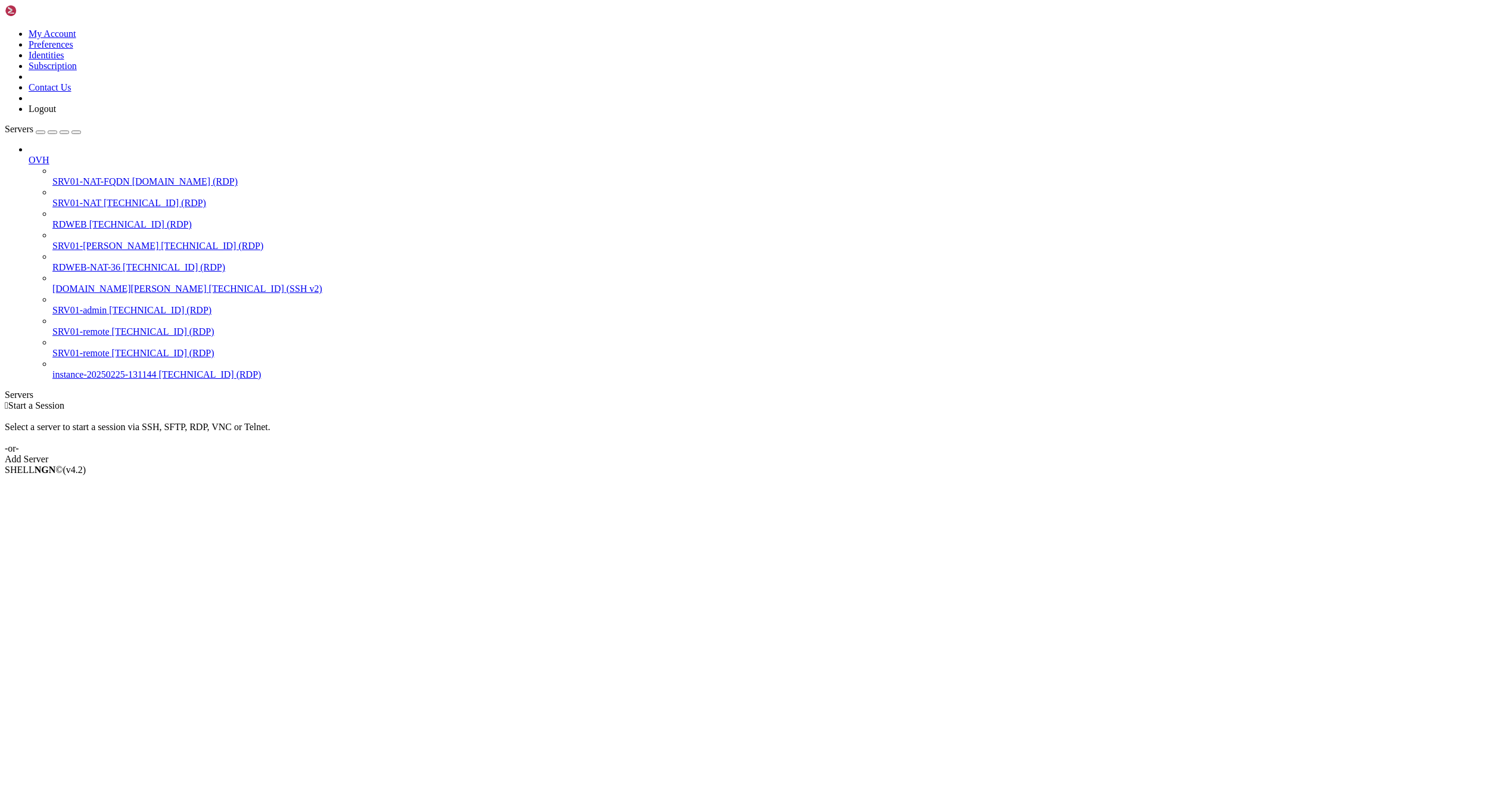
click at [8, 390] on div "Servers" at bounding box center [742, 395] width 1476 height 10
click at [104, 198] on span "[TECHNICAL_ID] (RDP)" at bounding box center [155, 203] width 102 height 10
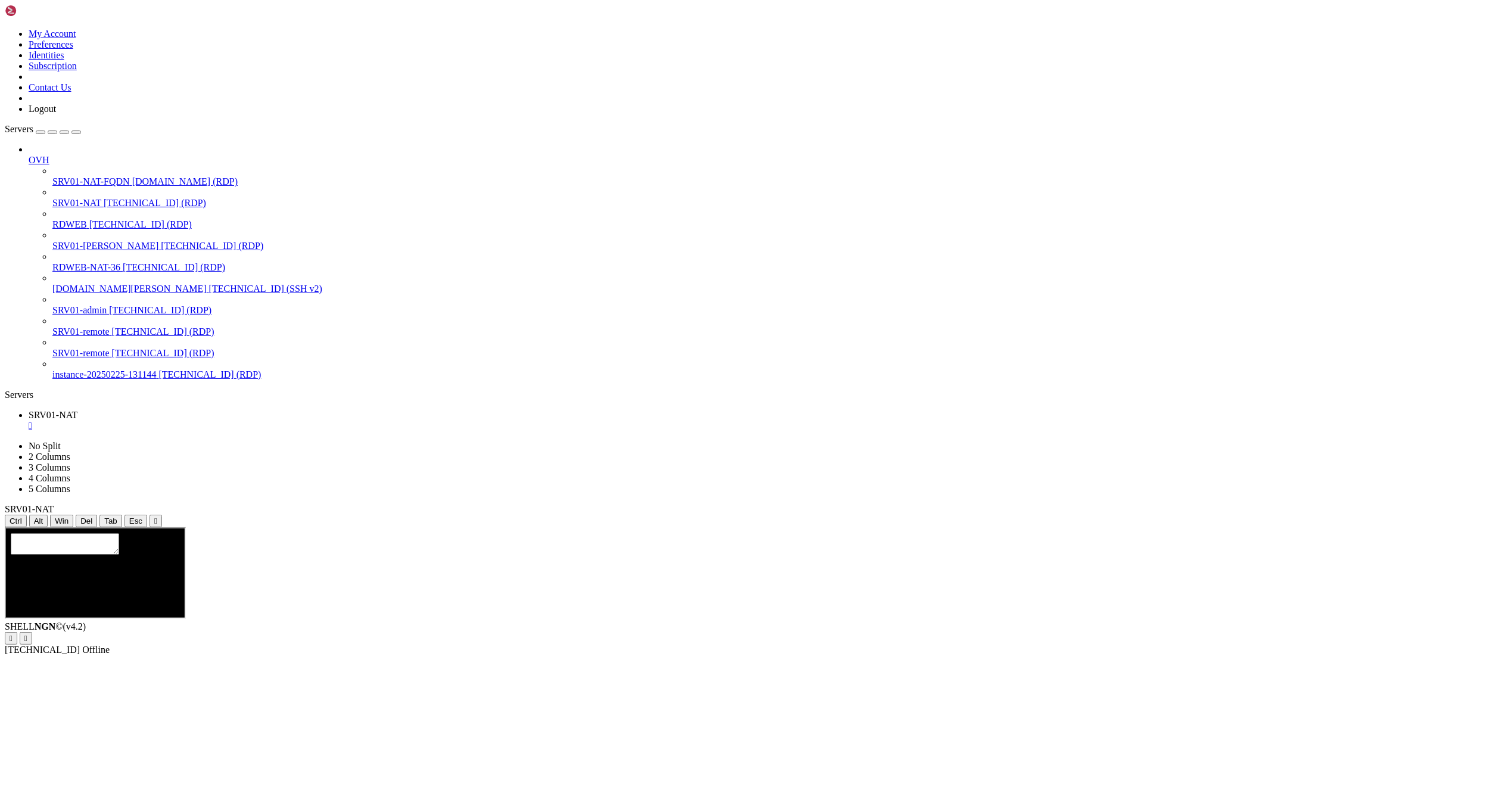
click at [76, 132] on icon "button" at bounding box center [76, 132] width 0 height 0
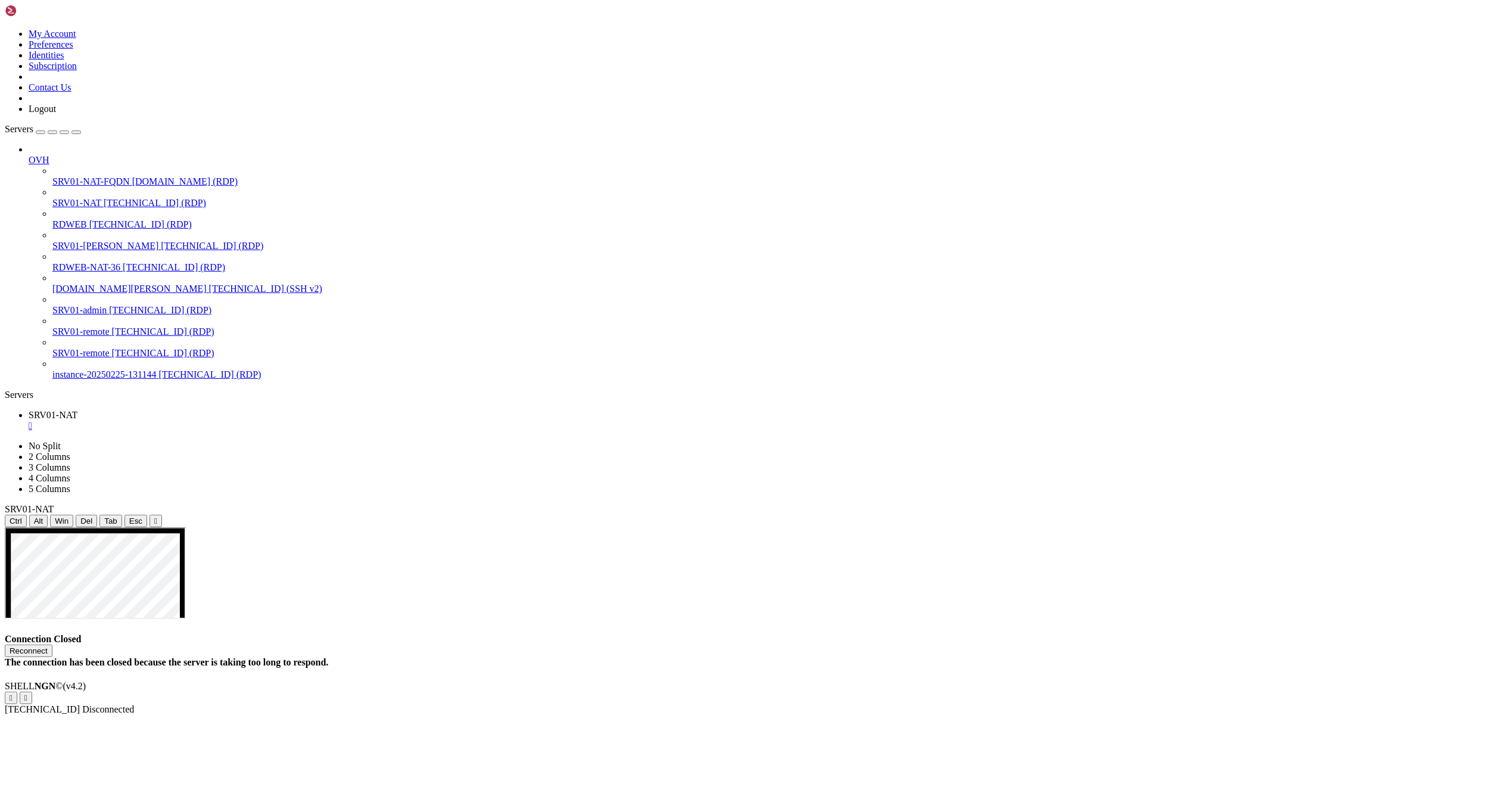
click at [1232, 668] on div "Connection Closed Reconnect The connection has been closed because the server i…" at bounding box center [742, 651] width 1476 height 34
click at [754, 657] on div "The connection has been closed because the server is taking too long to respond." at bounding box center [742, 662] width 1476 height 10
click at [367, 634] on div "Connection Closed Reconnect The connection has been closed because the server i…" at bounding box center [742, 651] width 1476 height 34
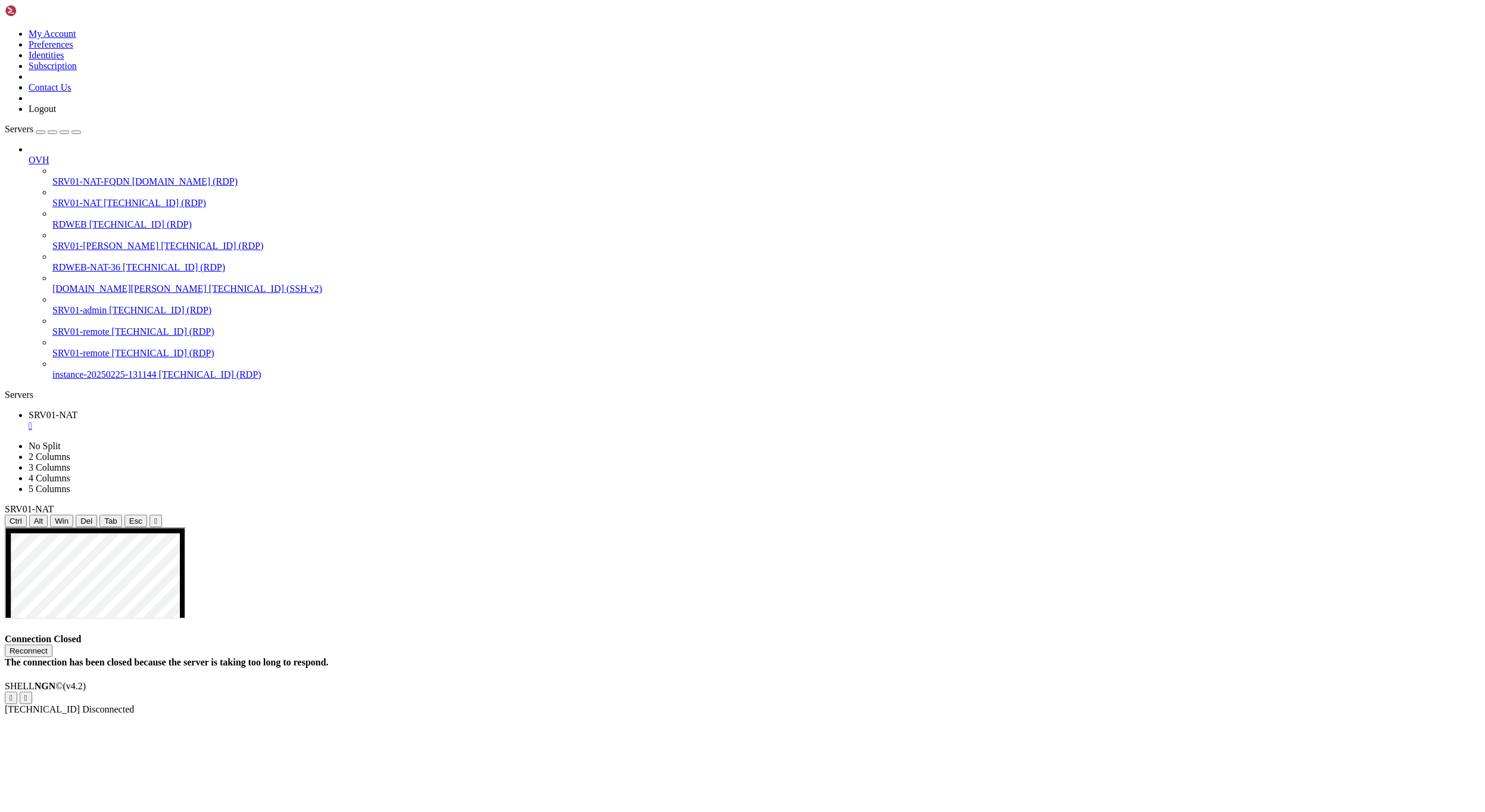
click at [81, 634] on span "Connection Closed" at bounding box center [43, 638] width 76 height 10
click at [52, 645] on button "Reconnect" at bounding box center [28, 651] width 48 height 12
click at [426, 634] on div "Connection Closed Reconnect The connection has been closed because the server i…" at bounding box center [742, 651] width 1476 height 34
click at [10, 390] on div "Servers" at bounding box center [742, 395] width 1476 height 10
click at [93, 198] on link "SRV01-NAT [TECHNICAL_ID] (RDP)" at bounding box center [766, 203] width 1428 height 10
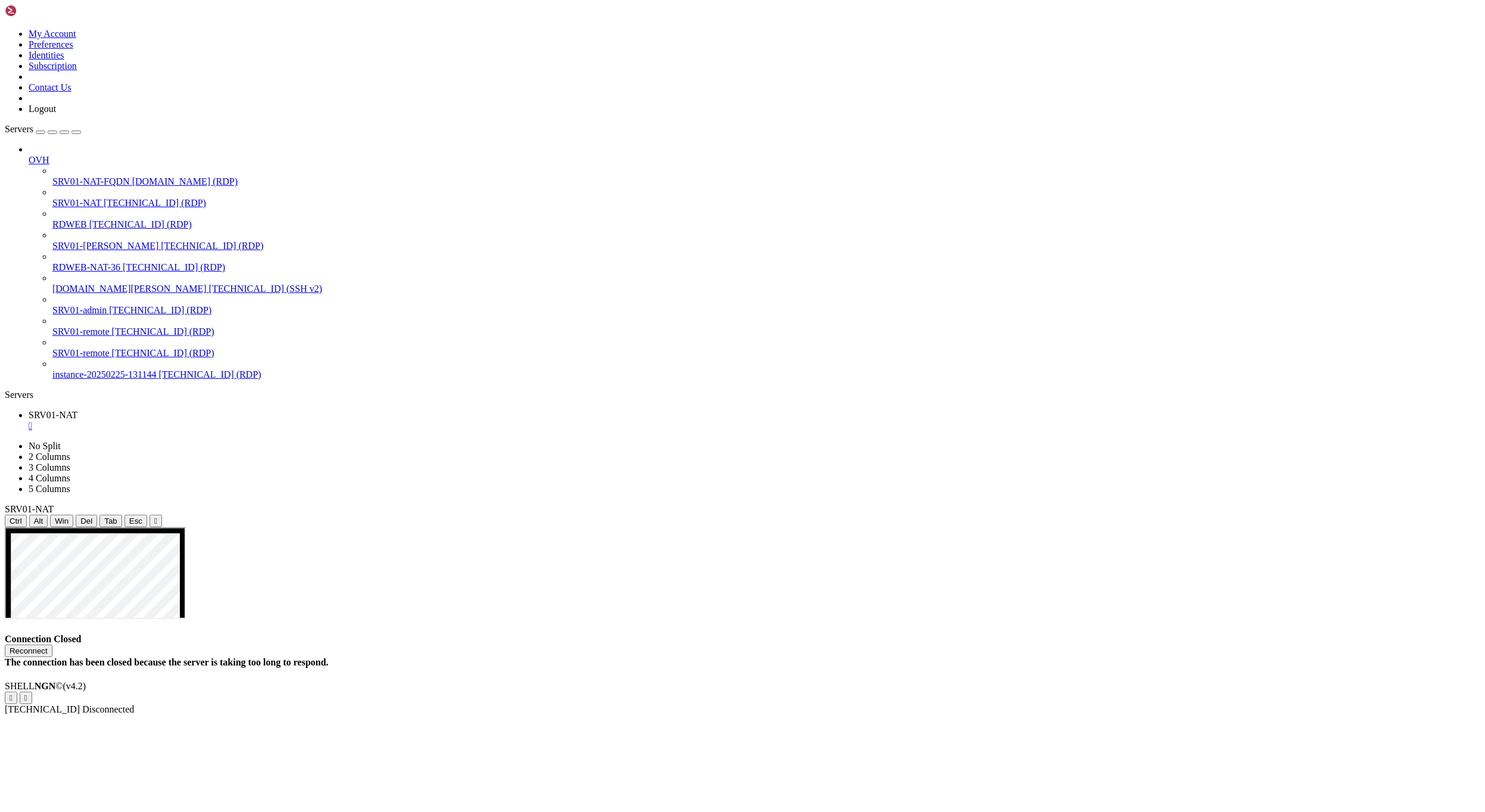
click at [93, 198] on link "SRV01-NAT [TECHNICAL_ID] (RDP)" at bounding box center [766, 203] width 1428 height 10
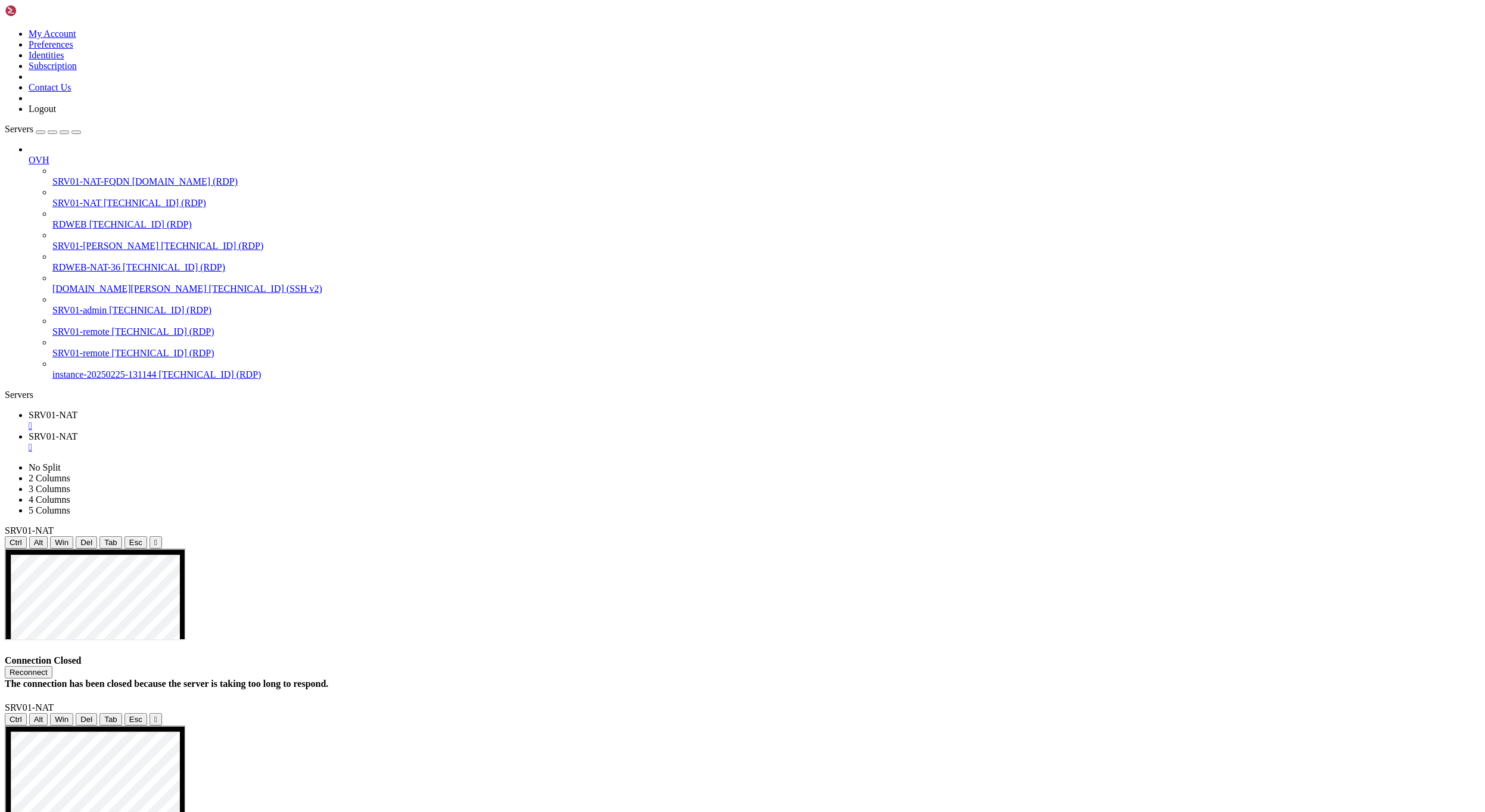
drag, startPoint x: 487, startPoint y: 424, endPoint x: 824, endPoint y: 225, distance: 391.4
click at [223, 420] on div "" at bounding box center [755, 426] width 1452 height 10
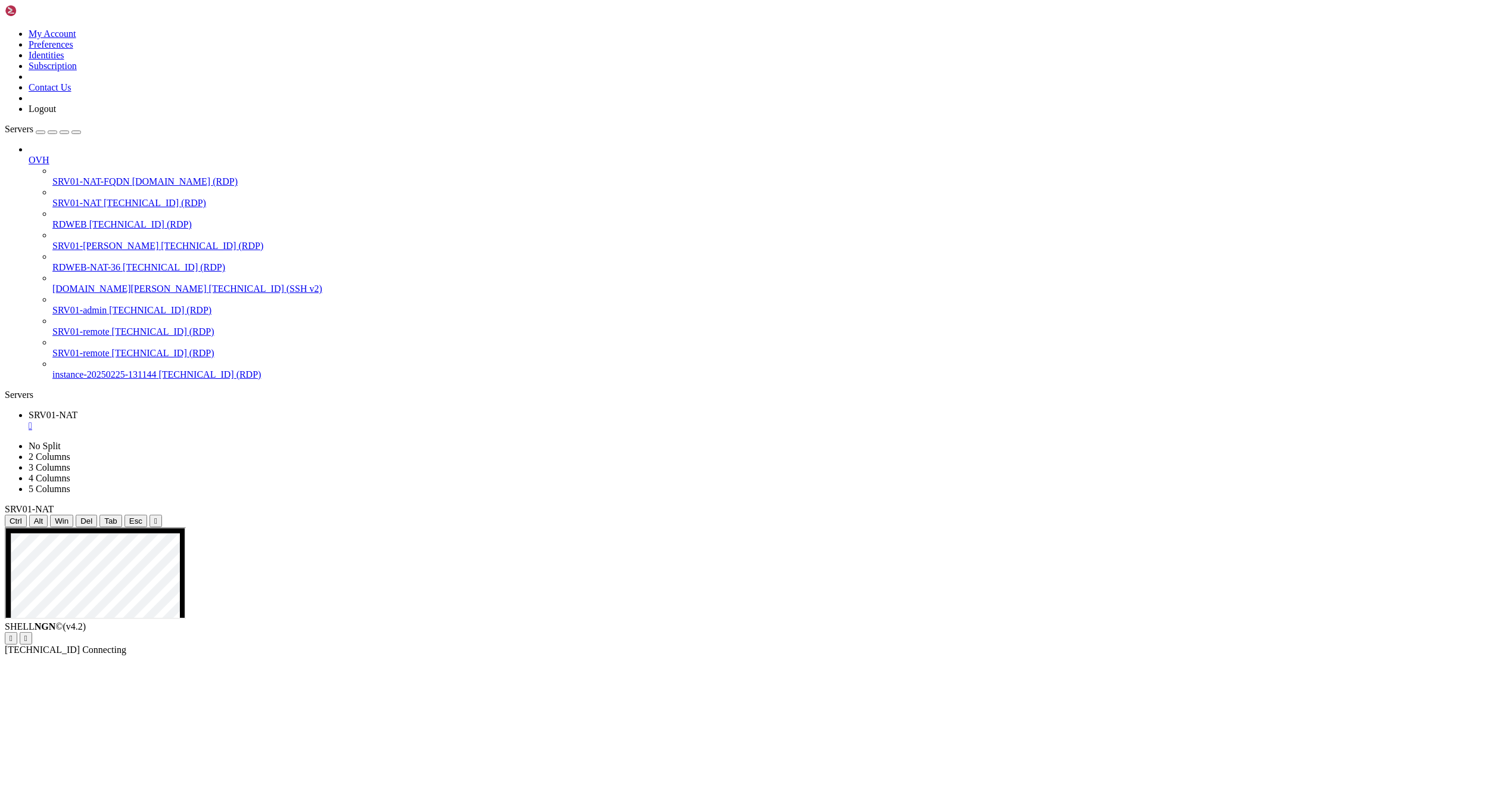
click at [76, 132] on icon "button" at bounding box center [76, 132] width 0 height 0
